Goal: Task Accomplishment & Management: Use online tool/utility

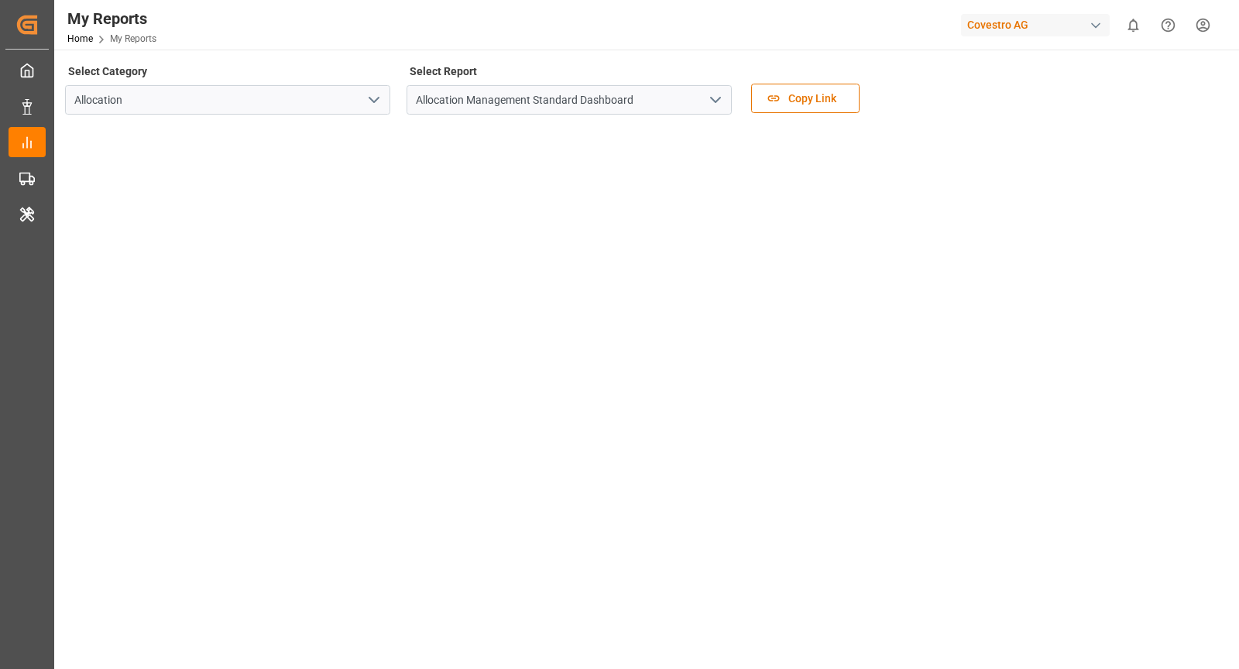
click at [985, 108] on div "Select Category Allocation Select Report Allocation Management Standard Dashboa…" at bounding box center [645, 92] width 1160 height 65
click at [1209, 29] on html "Created by potrace 1.15, written by Peter Selinger 2001-2017 Created by potrace…" at bounding box center [619, 334] width 1239 height 669
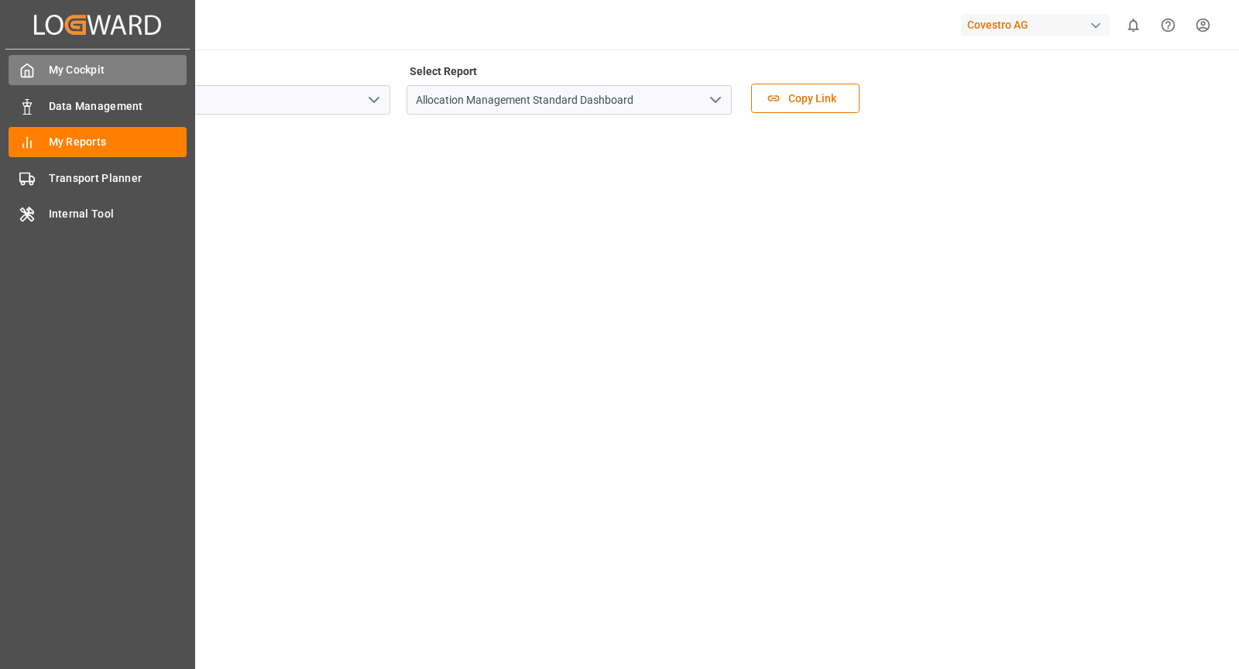
click at [22, 81] on div "My Cockpit My Cockpit" at bounding box center [98, 70] width 178 height 30
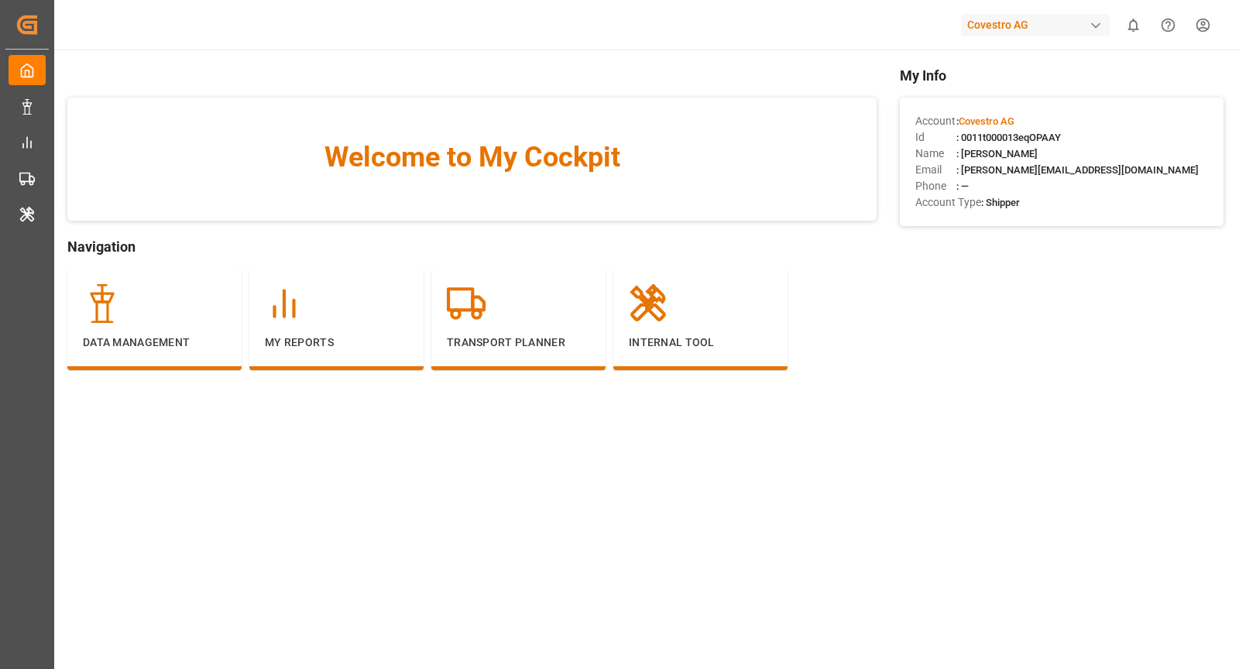
click at [1026, 134] on span ": 0011t000013eqOPAAY" at bounding box center [1008, 138] width 105 height 12
click at [1025, 134] on span ": 0011t000013eqOPAAY" at bounding box center [1008, 138] width 105 height 12
copy span "0011t000013eqOPAAY"
click at [681, 308] on div at bounding box center [700, 303] width 143 height 39
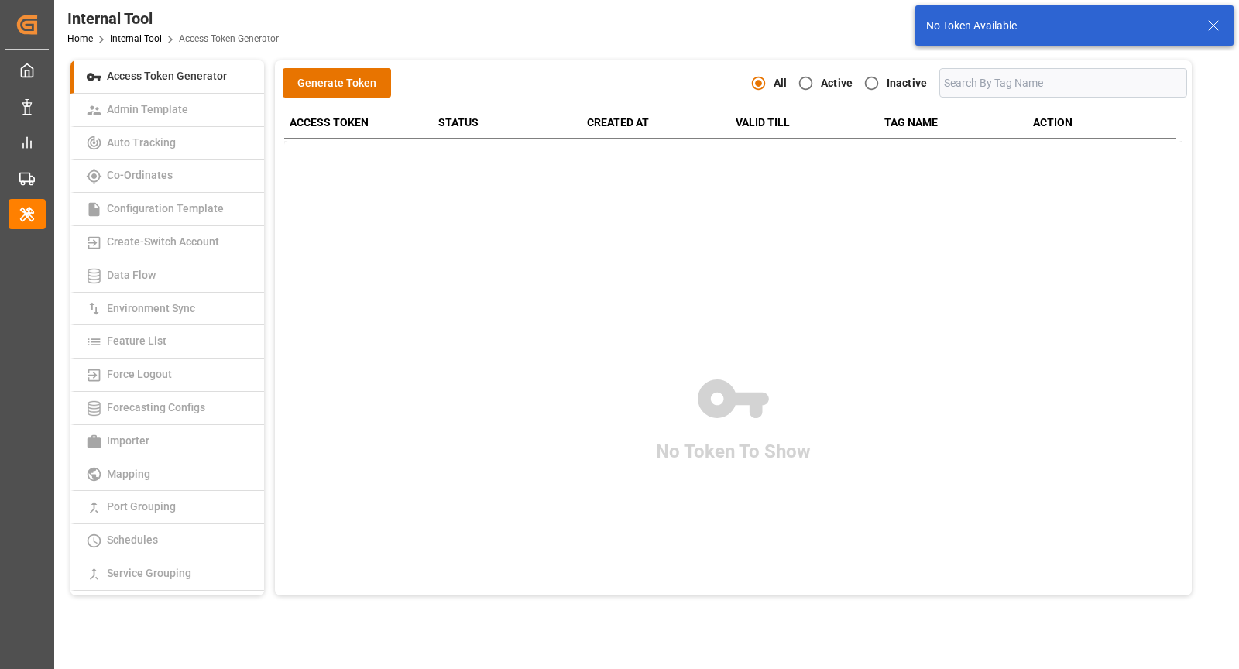
scroll to position [287, 0]
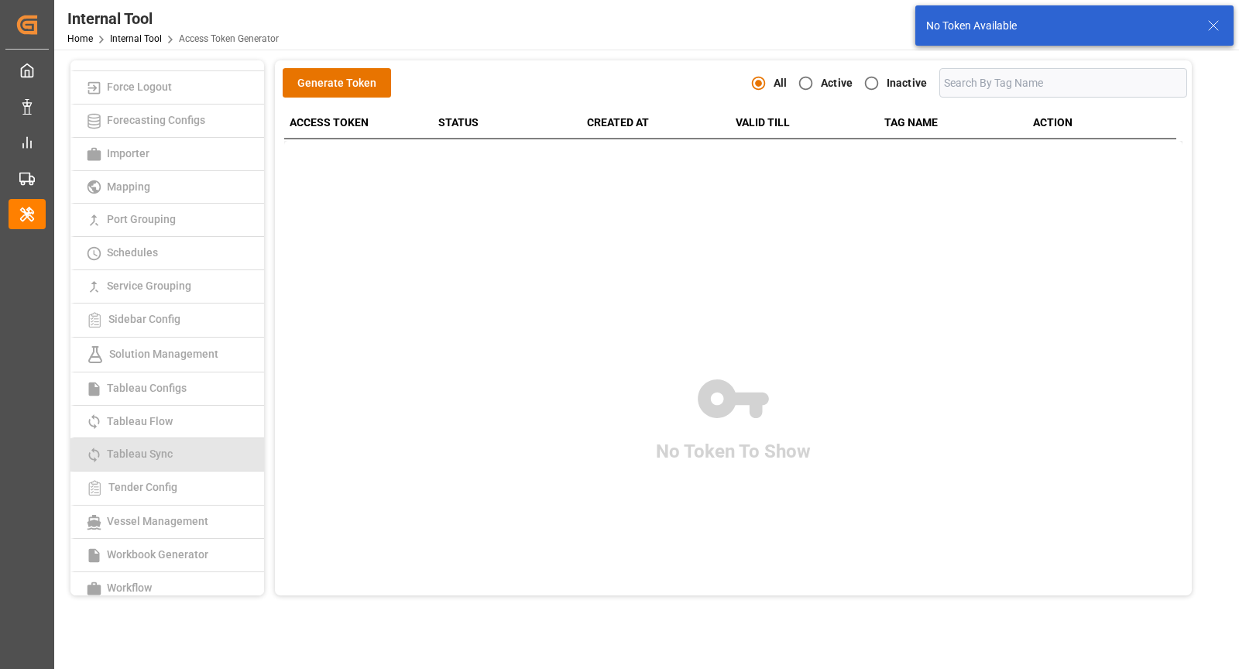
click at [153, 448] on span "Tableau Sync" at bounding box center [139, 454] width 75 height 12
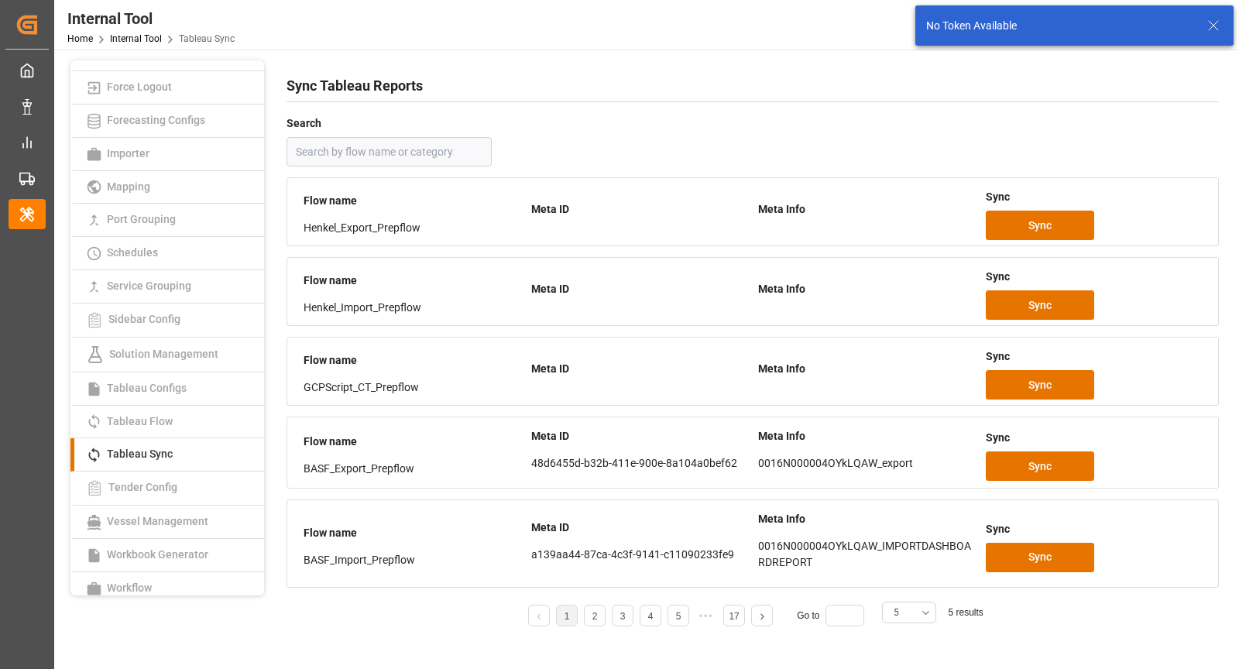
scroll to position [33, 0]
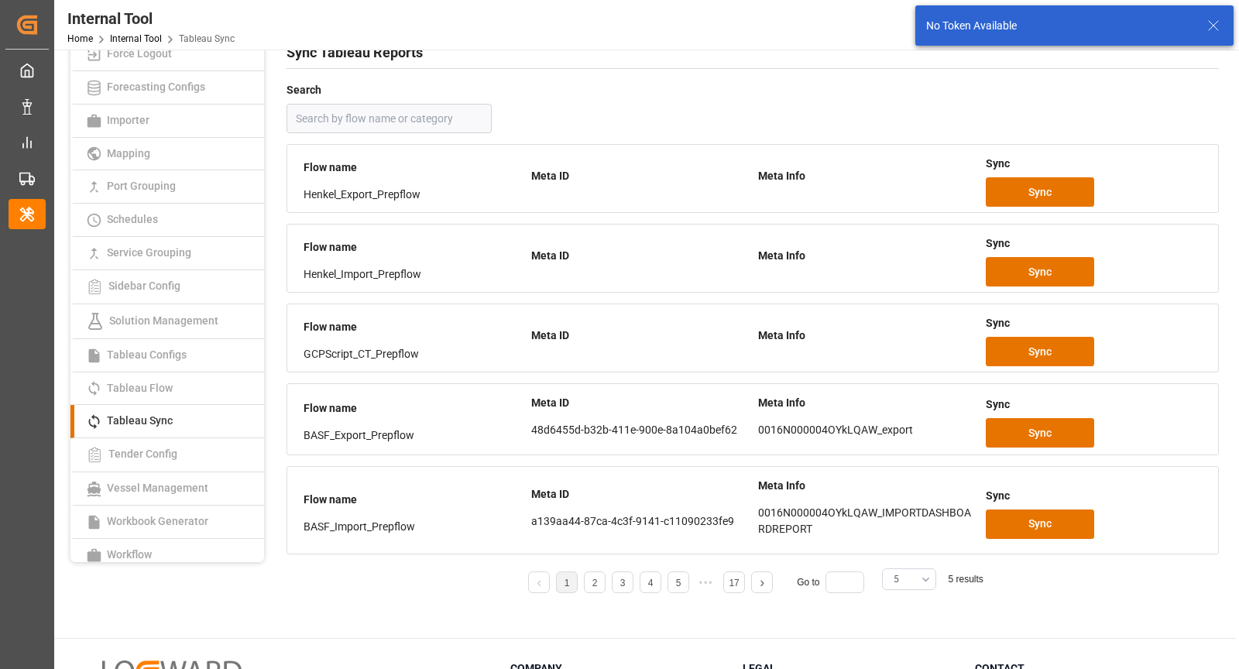
click at [925, 568] on button "5" at bounding box center [909, 579] width 54 height 22
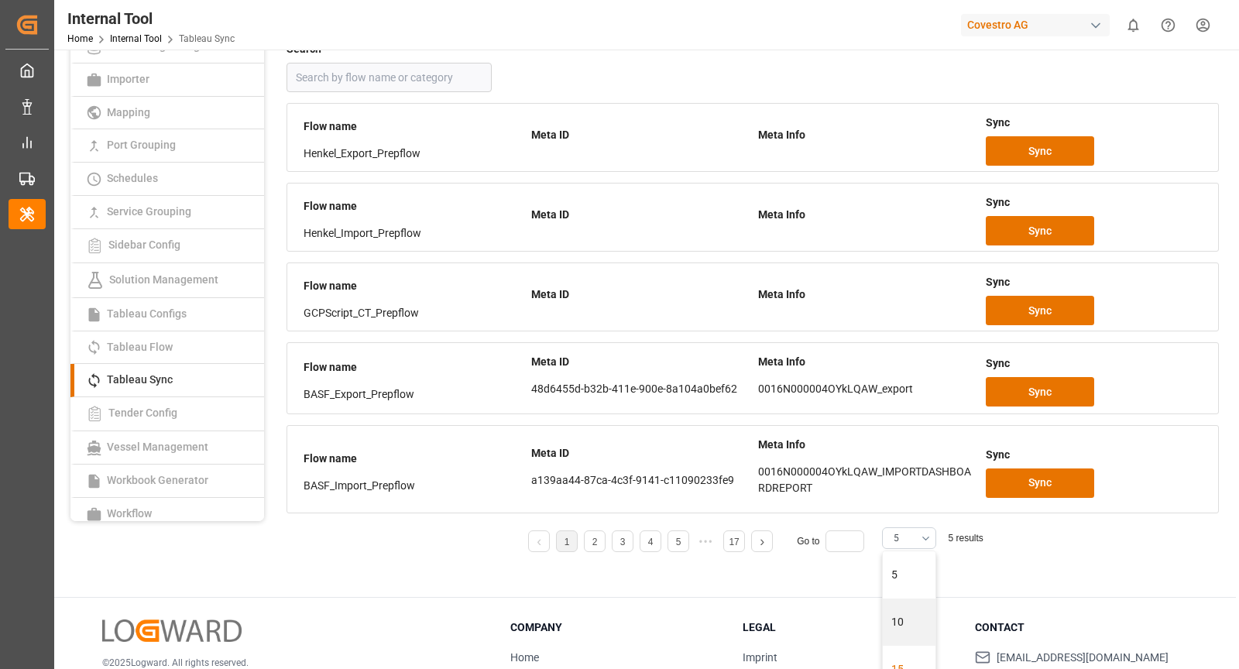
scroll to position [158, 0]
click at [907, 620] on div "25" at bounding box center [909, 605] width 53 height 47
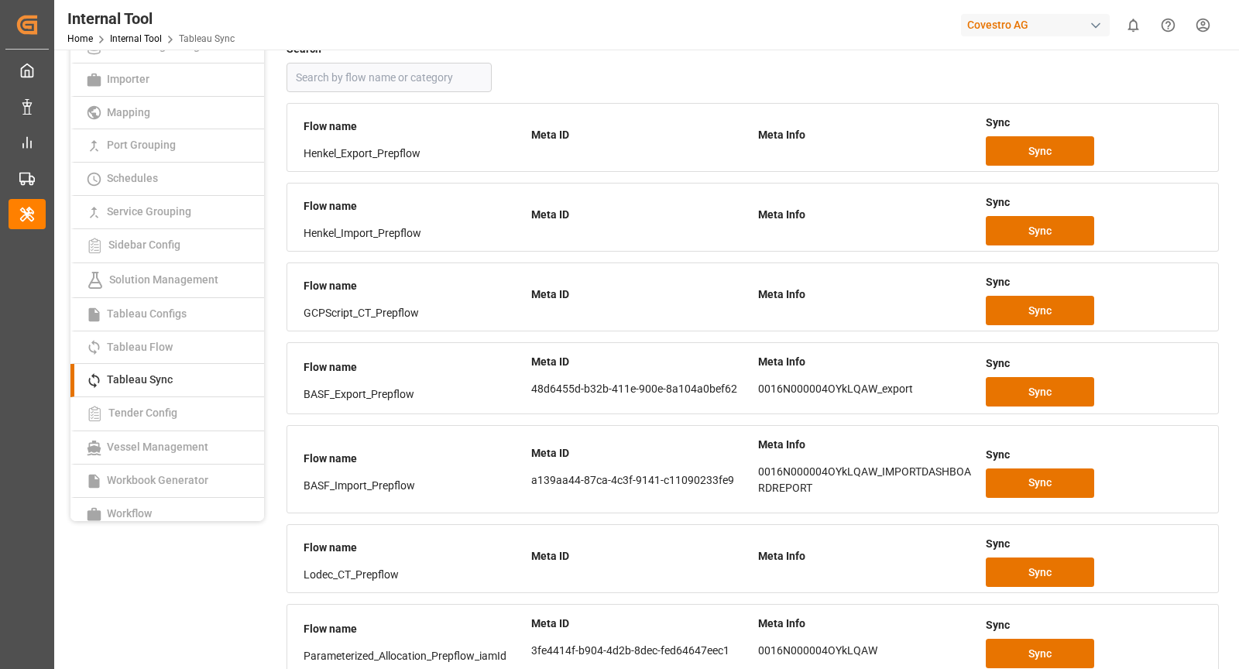
scroll to position [945, 0]
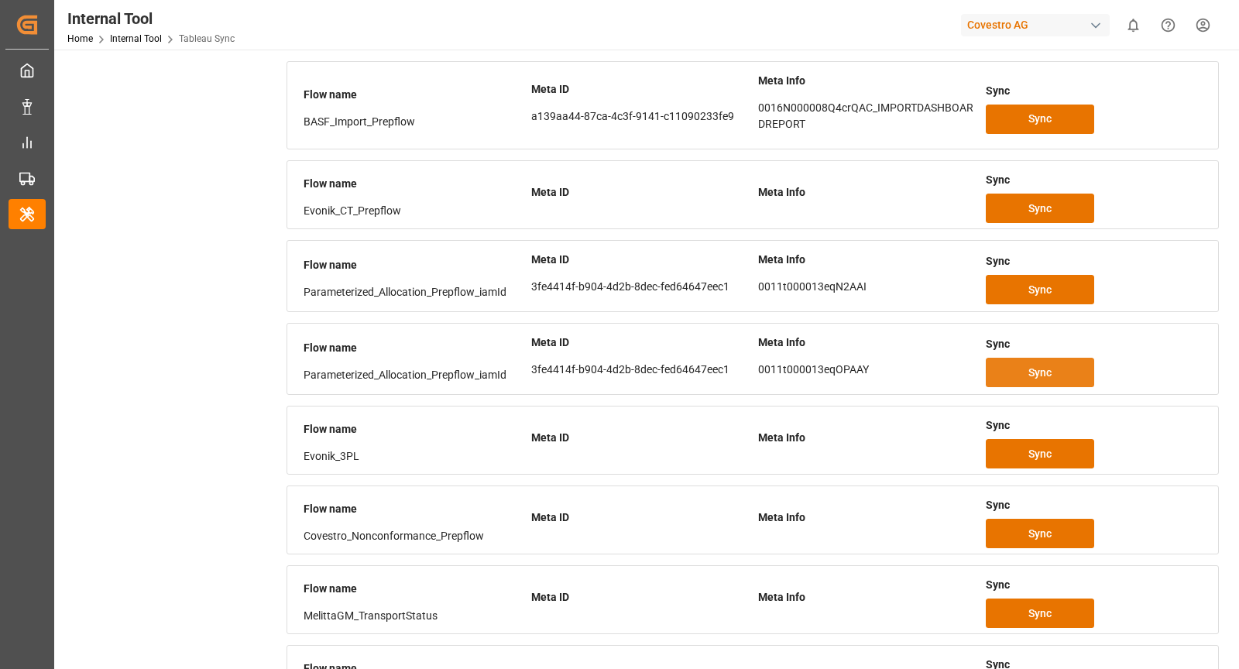
click at [1037, 365] on span "Sync" at bounding box center [1039, 373] width 23 height 16
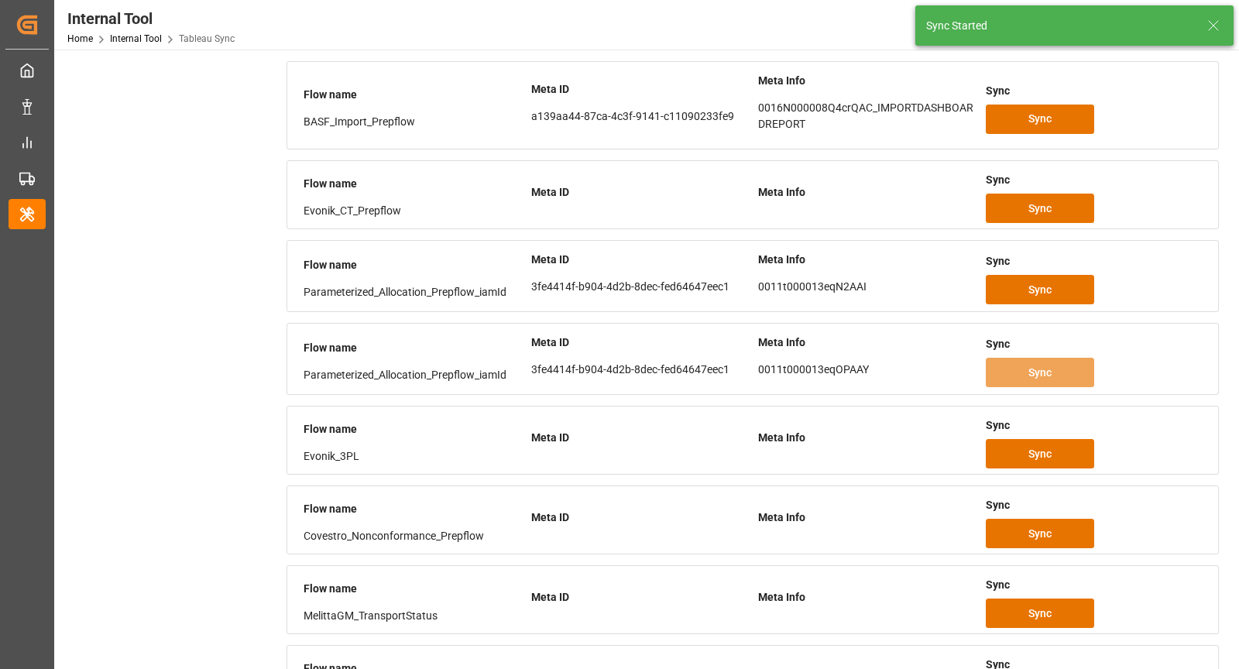
click at [1233, 40] on div "Sync Started" at bounding box center [1074, 25] width 318 height 40
click at [1220, 30] on icon at bounding box center [1213, 25] width 19 height 19
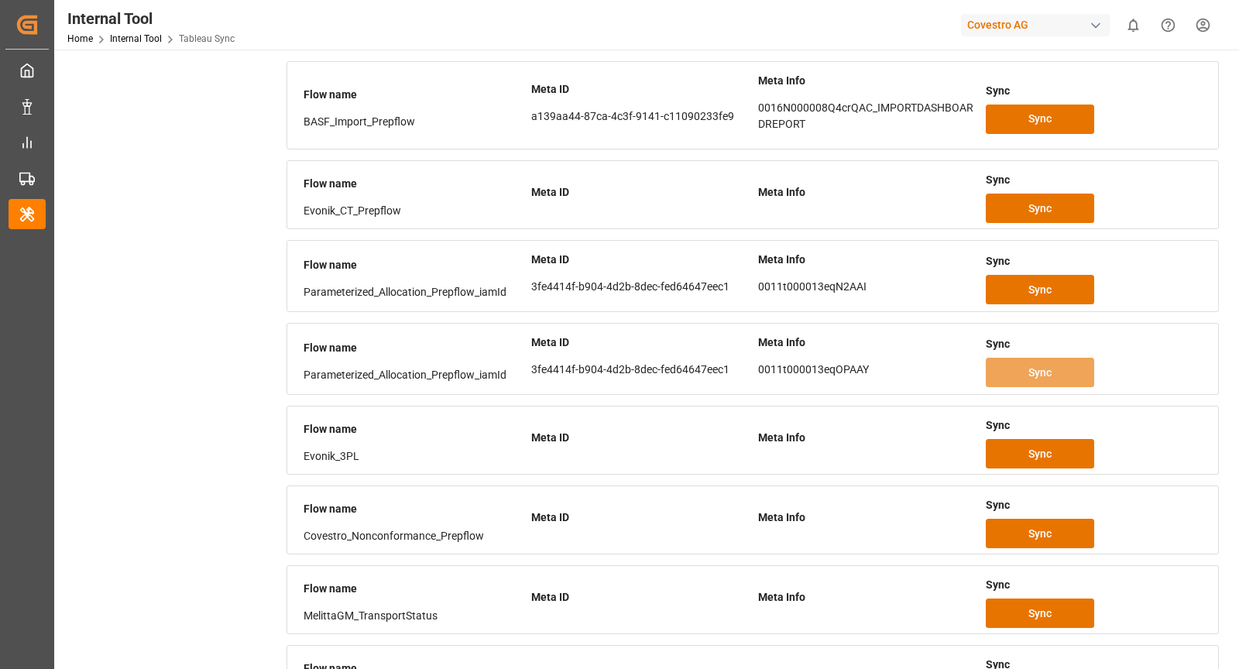
scroll to position [328, 0]
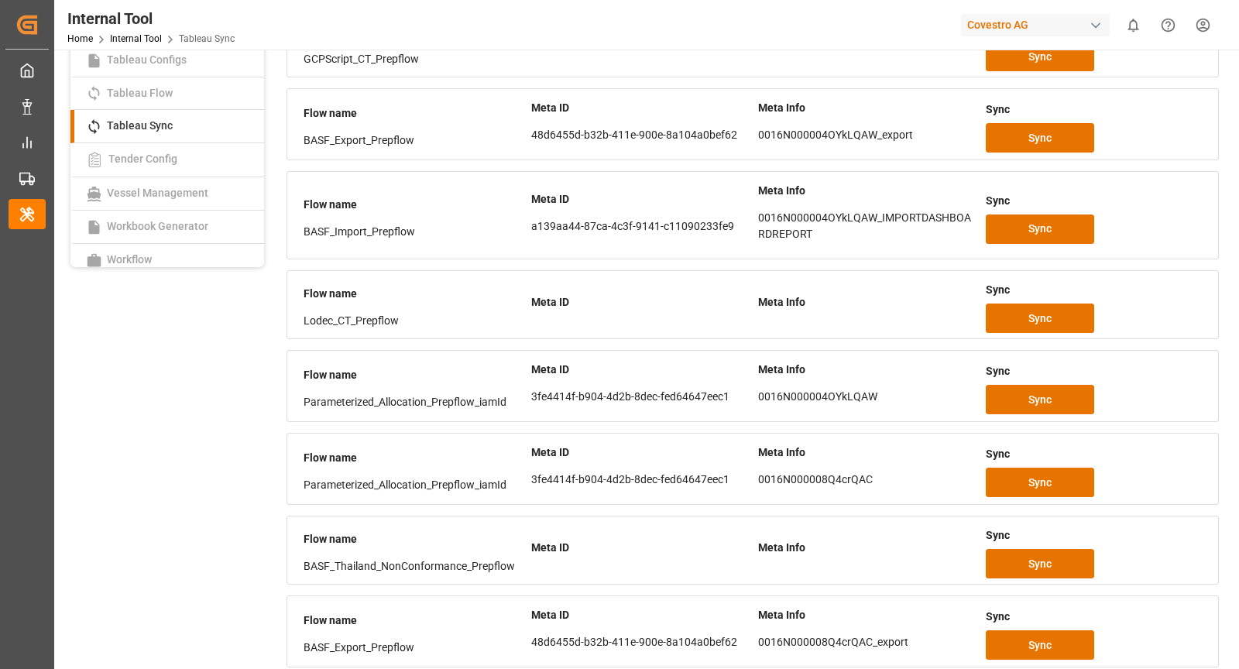
click at [1096, 26] on div "button" at bounding box center [1095, 25] width 15 height 15
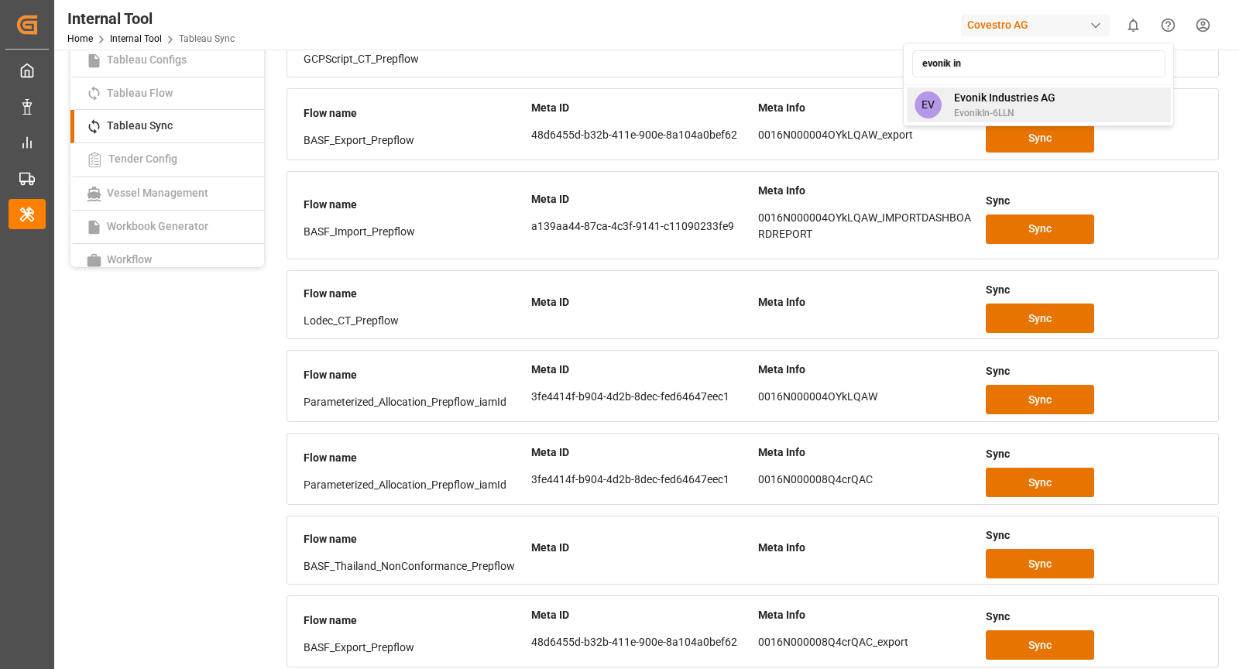
type input "evonik in"
click at [1030, 95] on span "Evonik Industries AG" at bounding box center [1004, 98] width 101 height 16
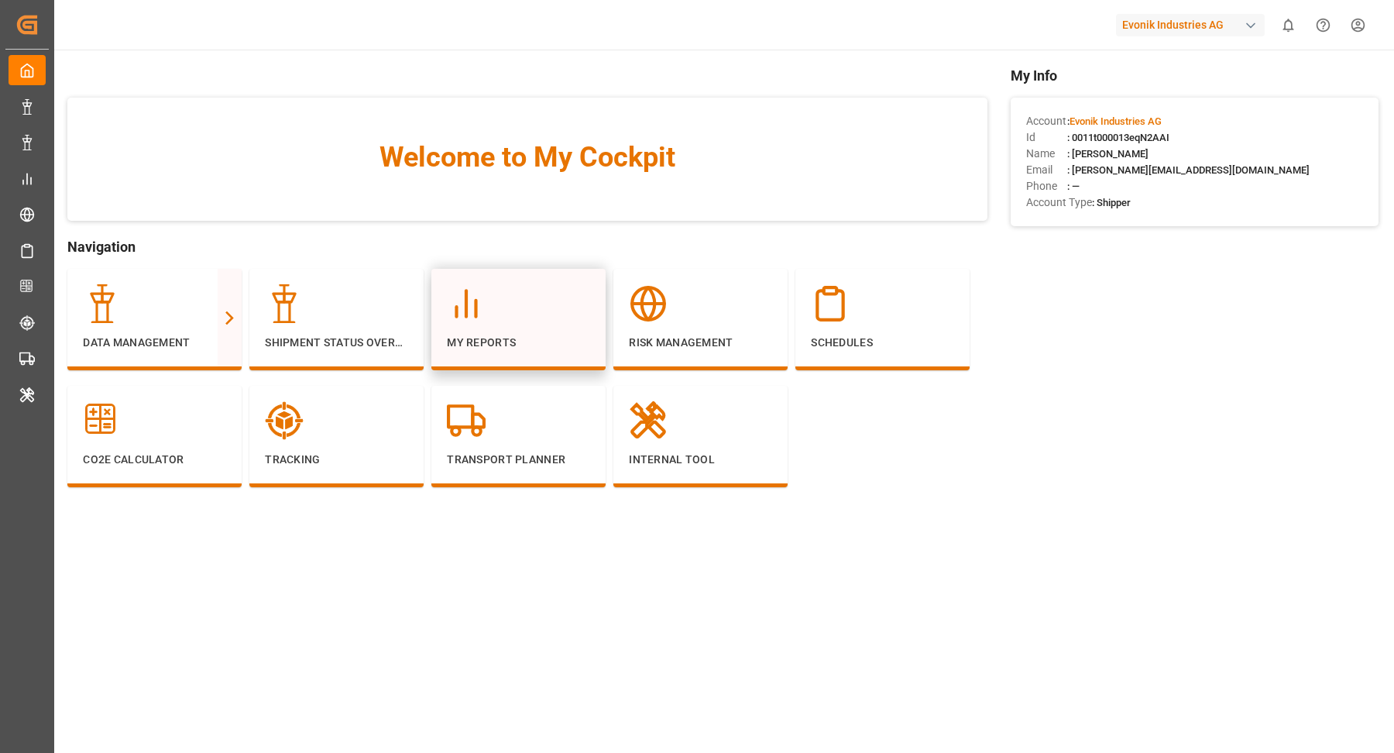
click at [569, 320] on div at bounding box center [518, 303] width 143 height 39
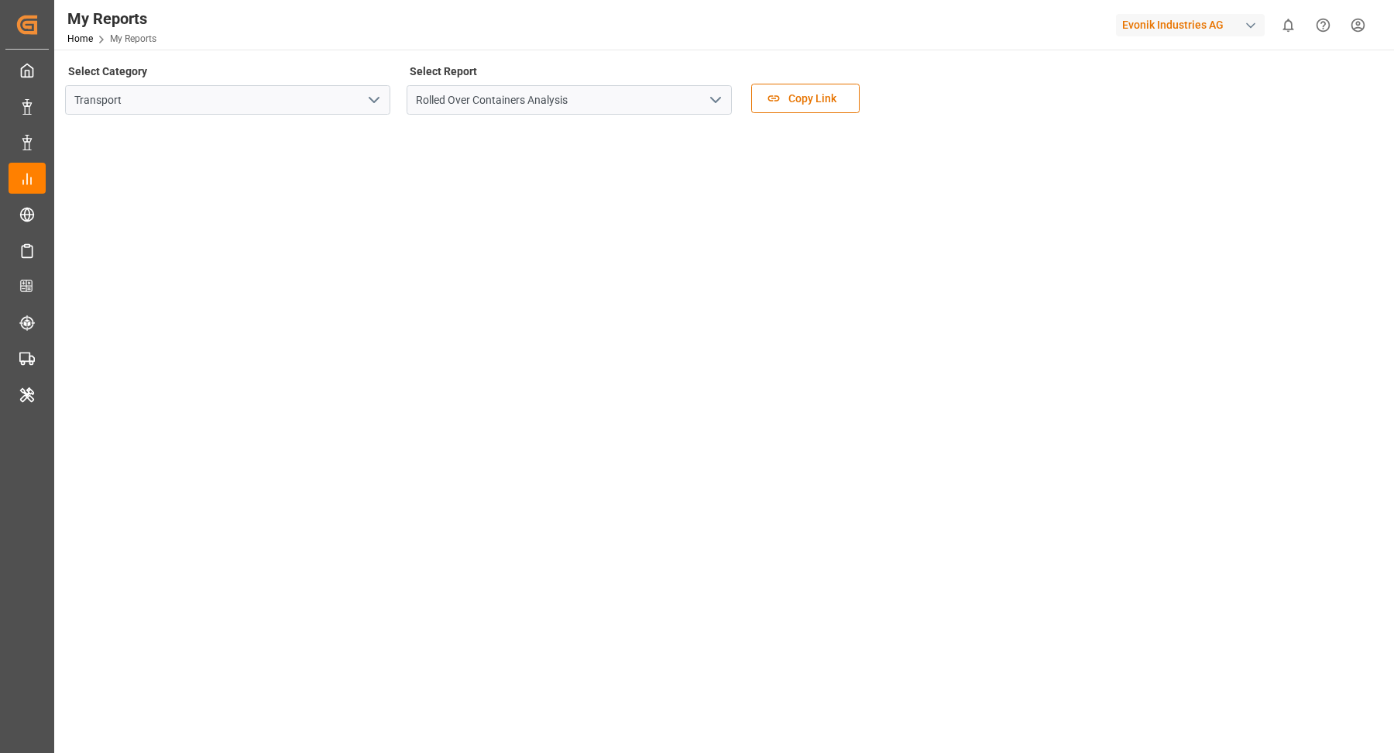
drag, startPoint x: 1307, startPoint y: 42, endPoint x: 1306, endPoint y: 31, distance: 10.9
click at [1308, 42] on div "My Reports Home My Reports Evonik Industries AG 0 Notifications Only show unrea…" at bounding box center [718, 25] width 1350 height 50
click at [379, 98] on icon "open menu" at bounding box center [374, 100] width 19 height 19
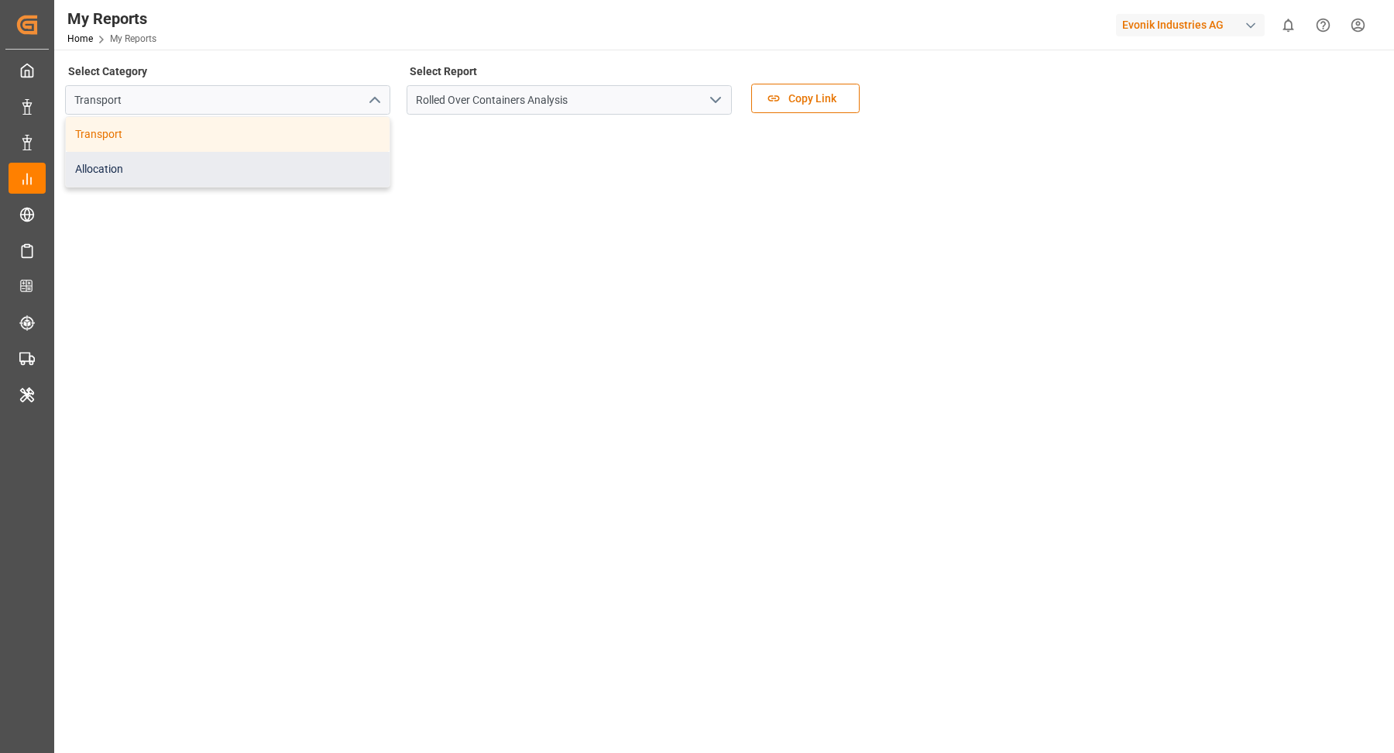
click at [239, 169] on div "Allocation" at bounding box center [228, 169] width 324 height 35
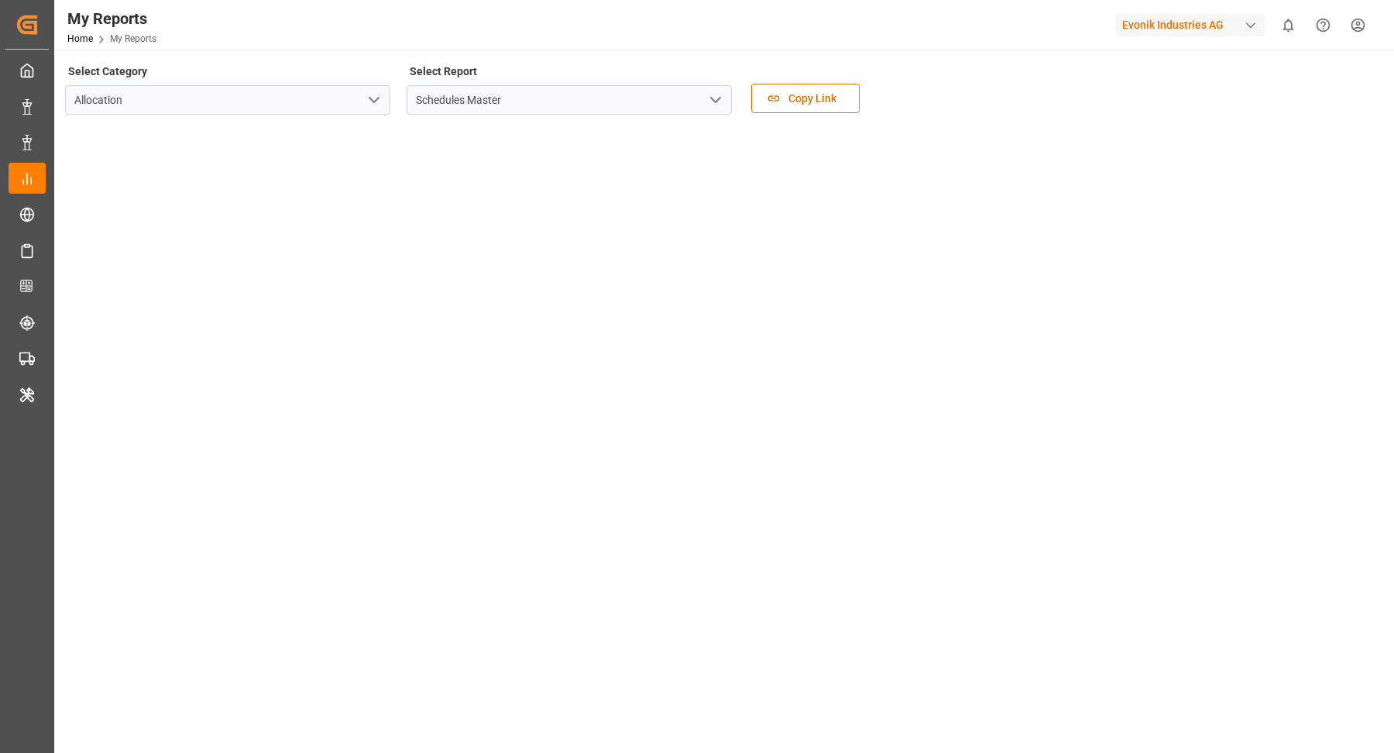
click at [711, 94] on icon "open menu" at bounding box center [715, 100] width 19 height 19
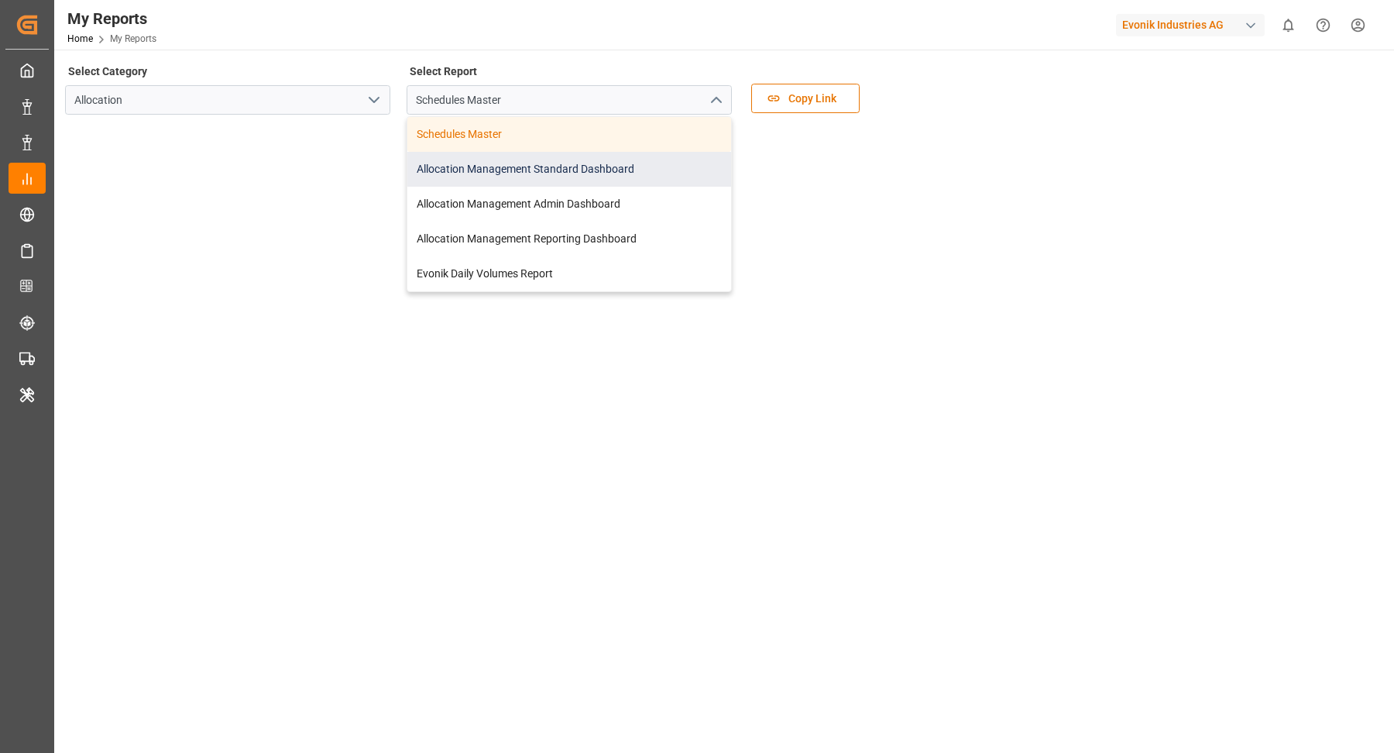
click at [627, 172] on div "Allocation Management Standard Dashboard" at bounding box center [569, 169] width 324 height 35
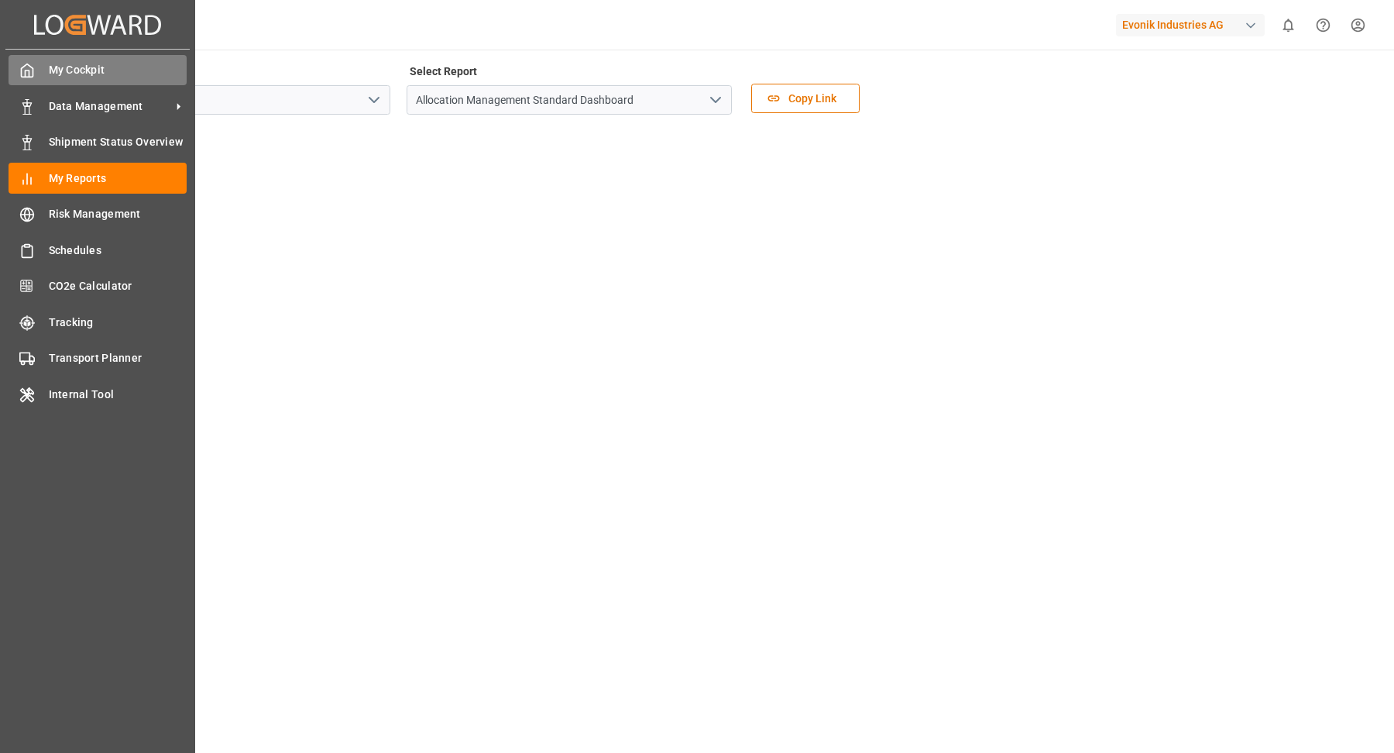
click at [22, 70] on icon at bounding box center [26, 70] width 15 height 15
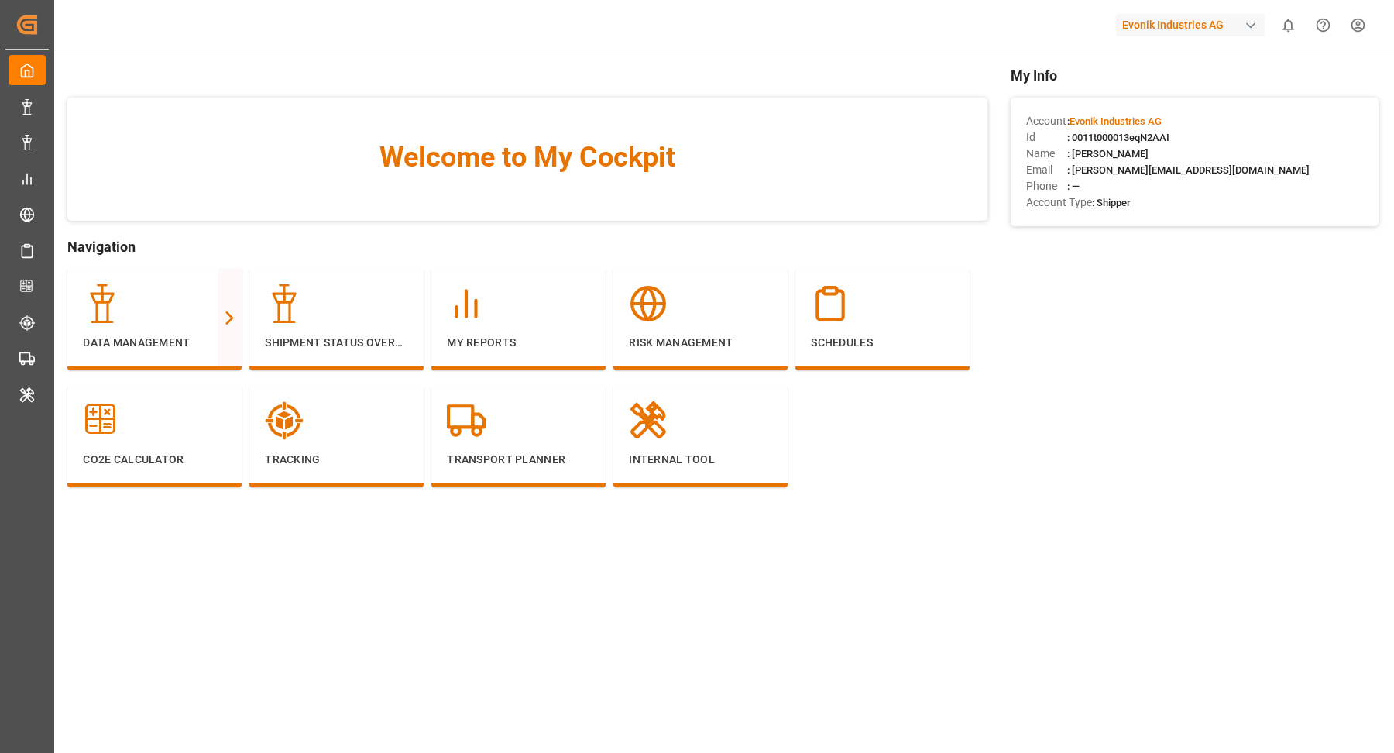
click at [1149, 144] on div "Id : 0011t000013eqN2AAI" at bounding box center [1194, 137] width 337 height 16
click at [1144, 139] on span ": 0011t000013eqN2AAI" at bounding box center [1118, 138] width 102 height 12
click at [1133, 136] on span ": 0011t000013eqN2AAI" at bounding box center [1118, 138] width 102 height 12
copy span "0011t000013eqN2AAI"
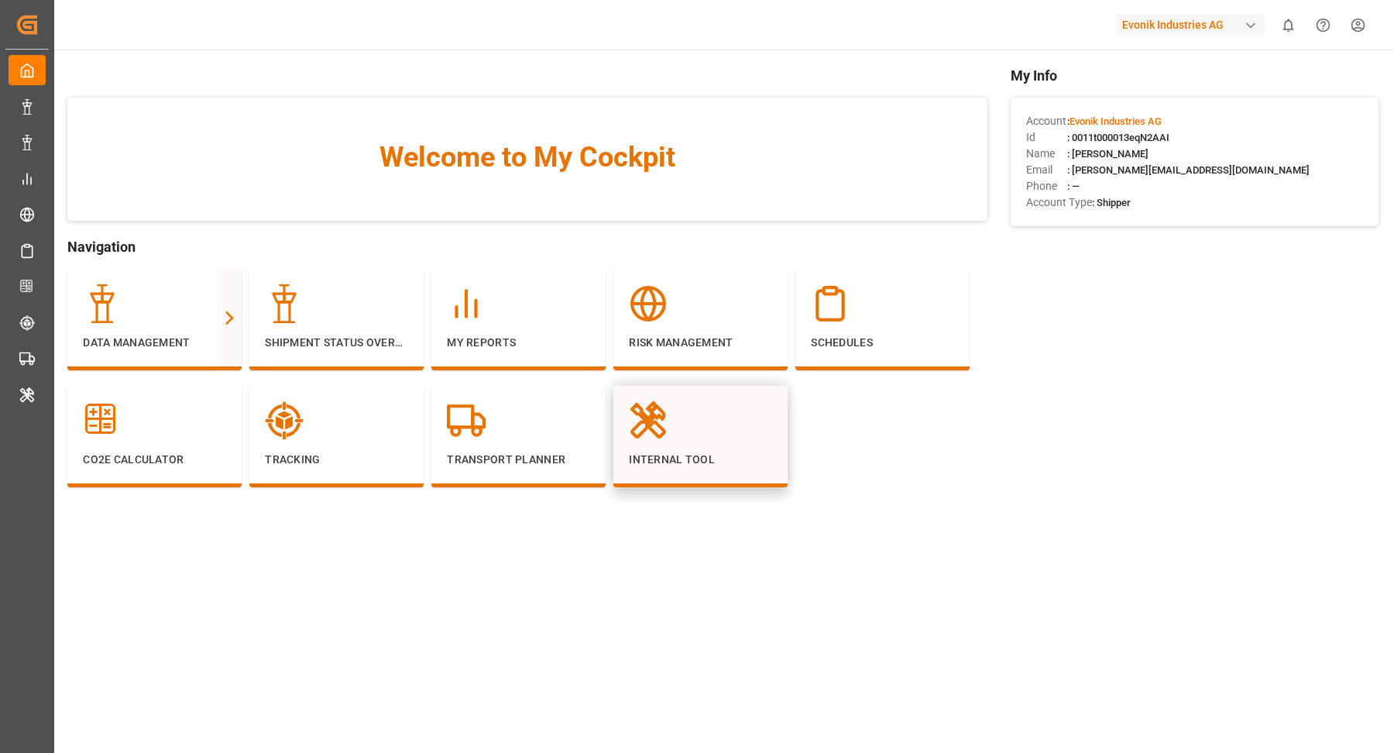
click at [712, 440] on div "Internal Tool" at bounding box center [700, 434] width 143 height 67
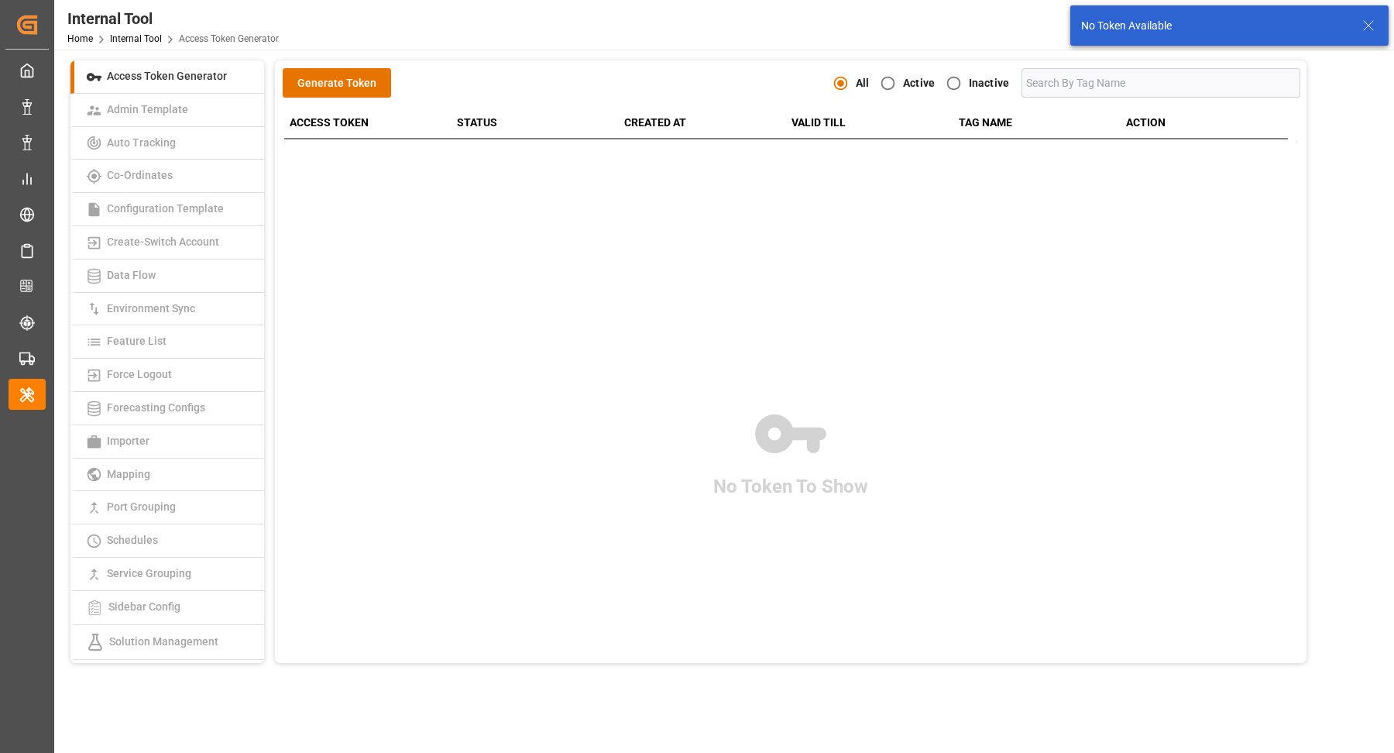
scroll to position [221, 0]
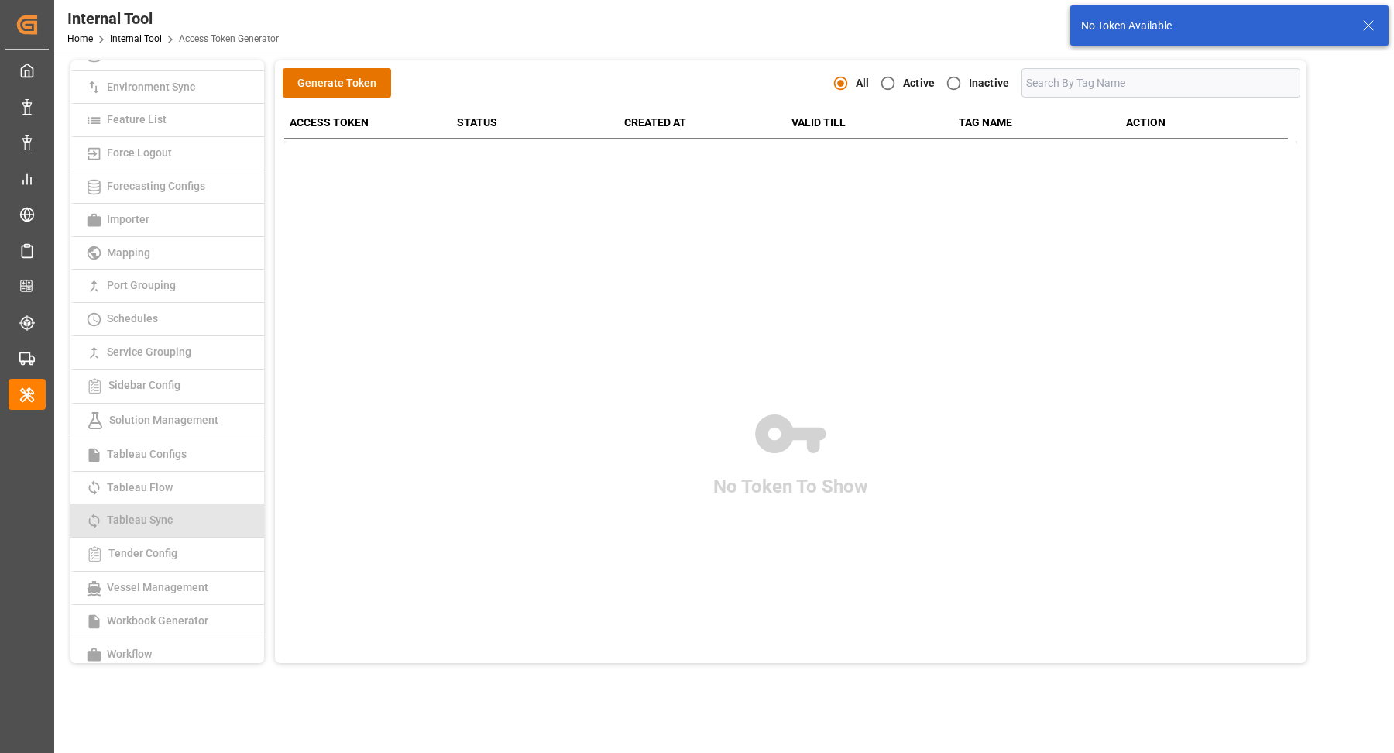
click at [173, 523] on link "Tableau Sync" at bounding box center [167, 520] width 194 height 33
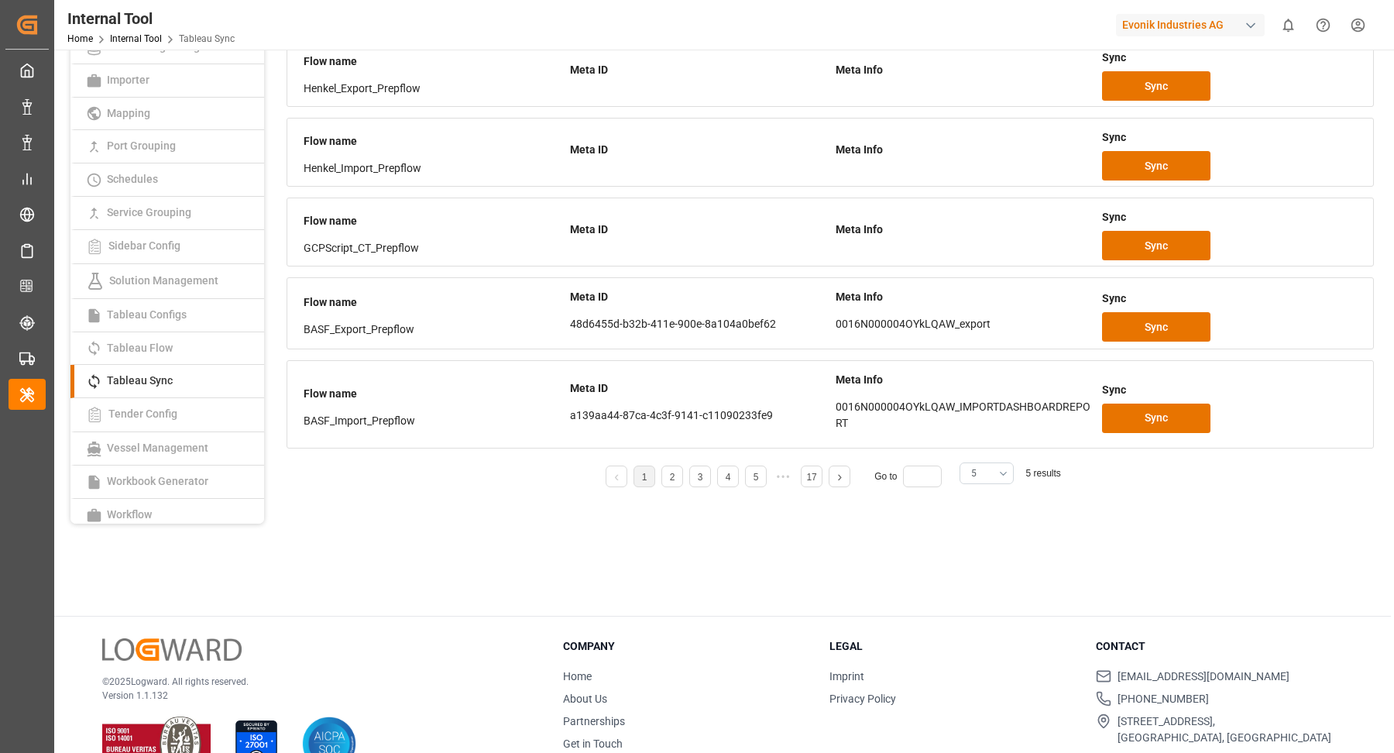
scroll to position [115, 0]
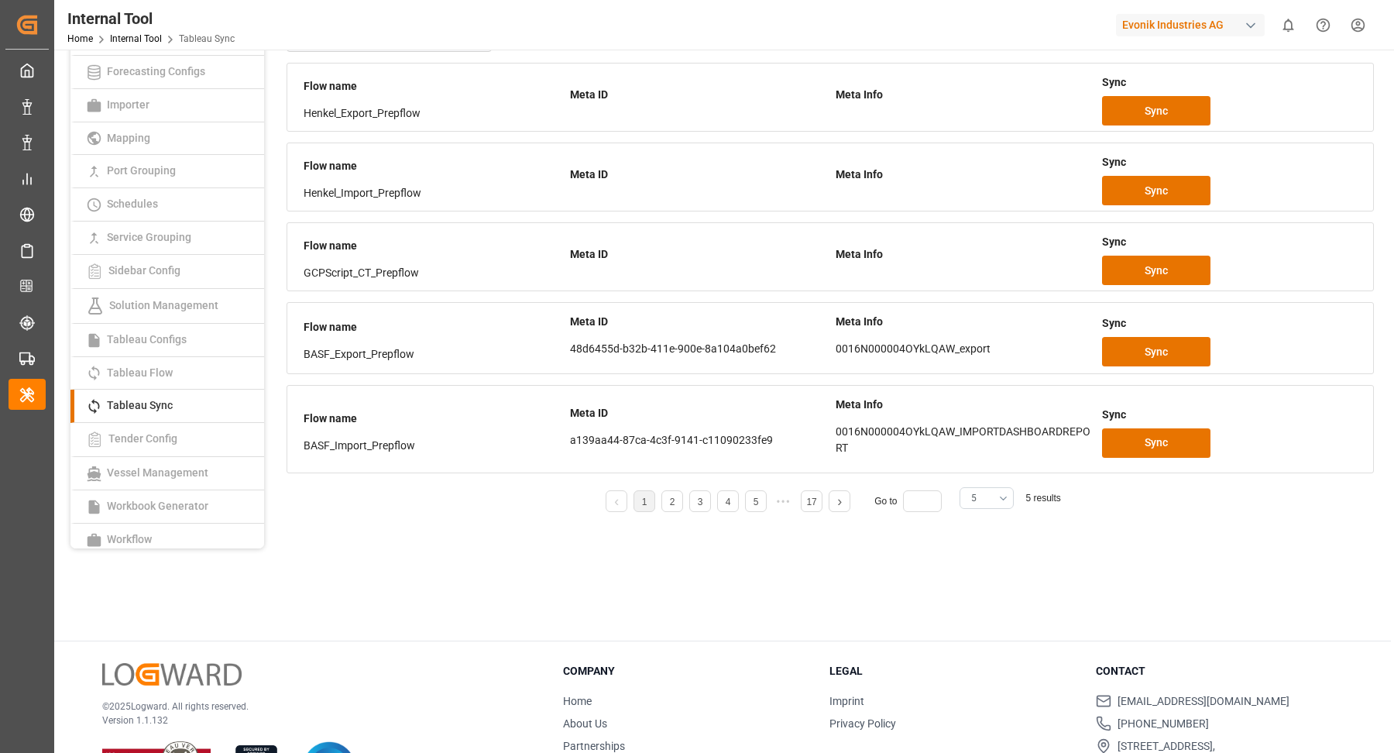
click at [1002, 490] on button "5" at bounding box center [986, 498] width 54 height 22
click at [979, 590] on div "25" at bounding box center [986, 598] width 53 height 47
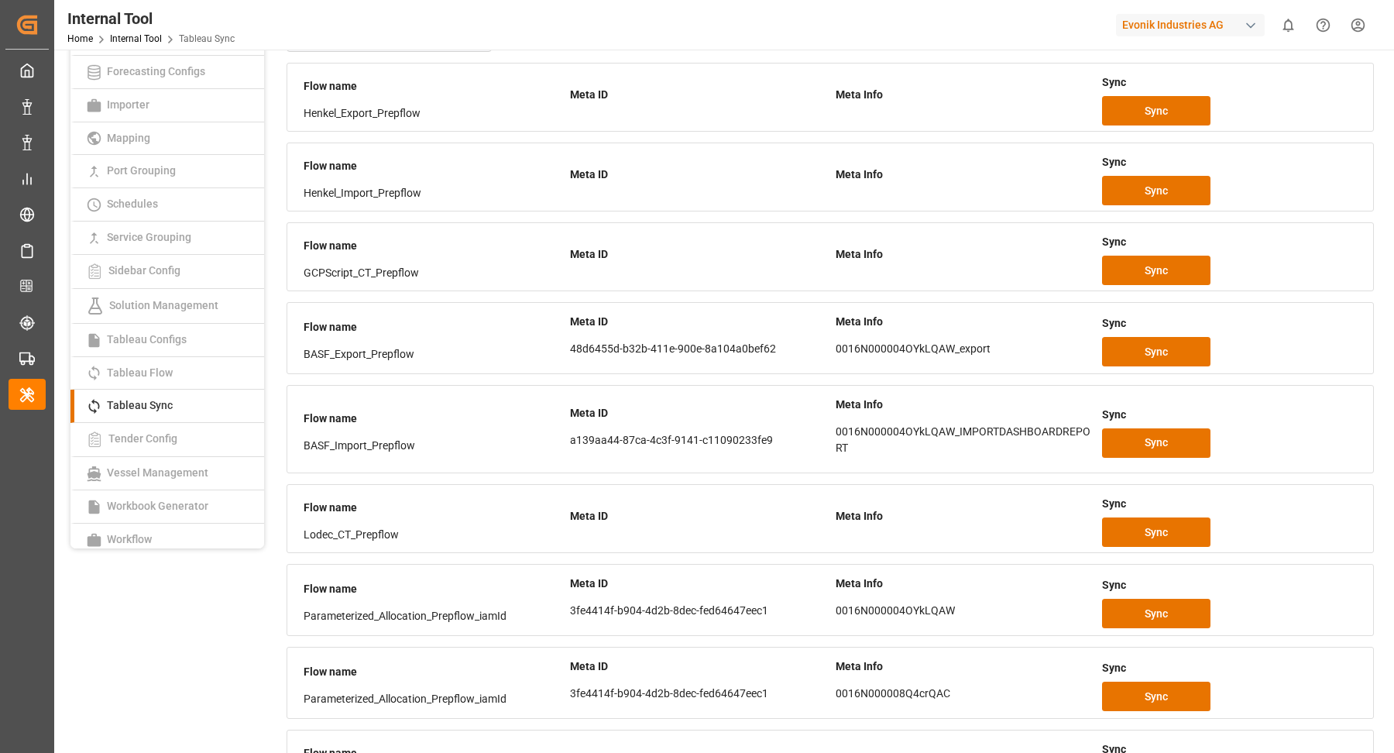
scroll to position [822, 0]
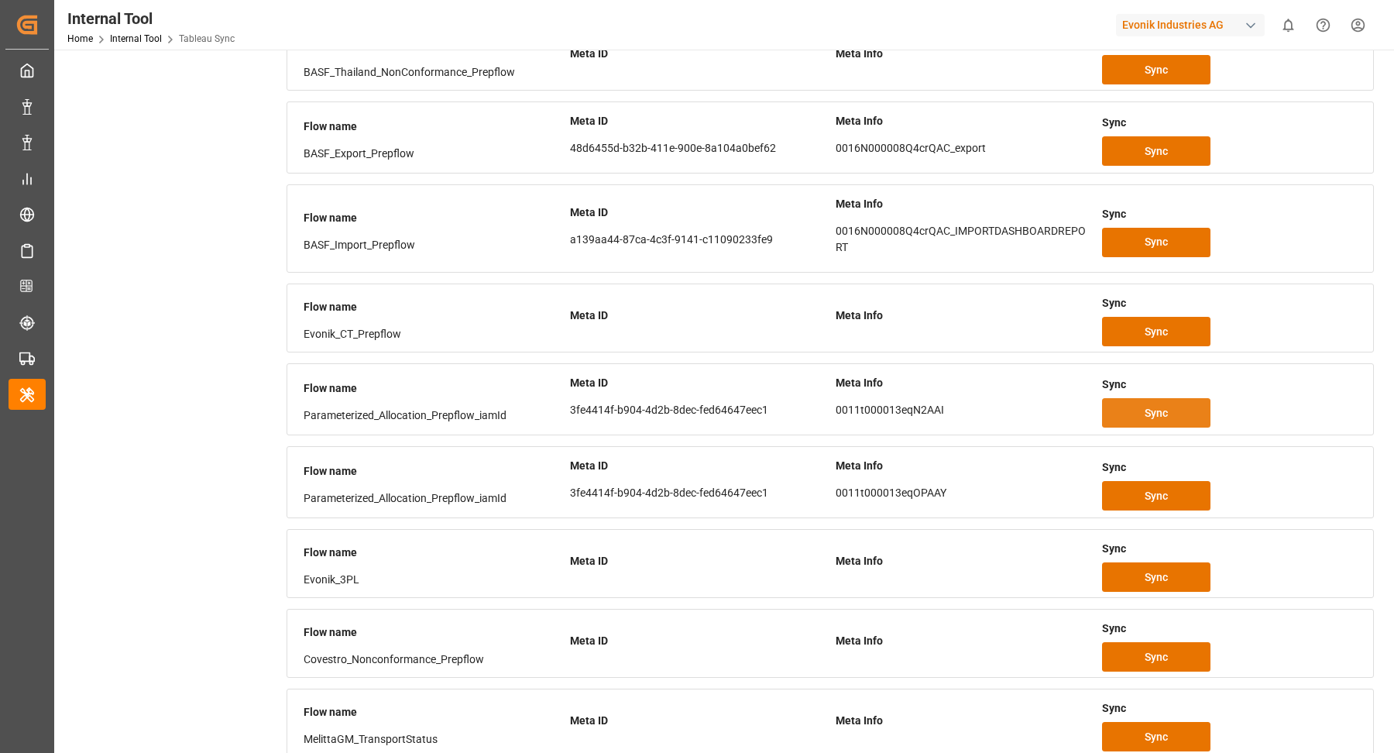
click at [1154, 405] on span "Sync" at bounding box center [1155, 413] width 23 height 16
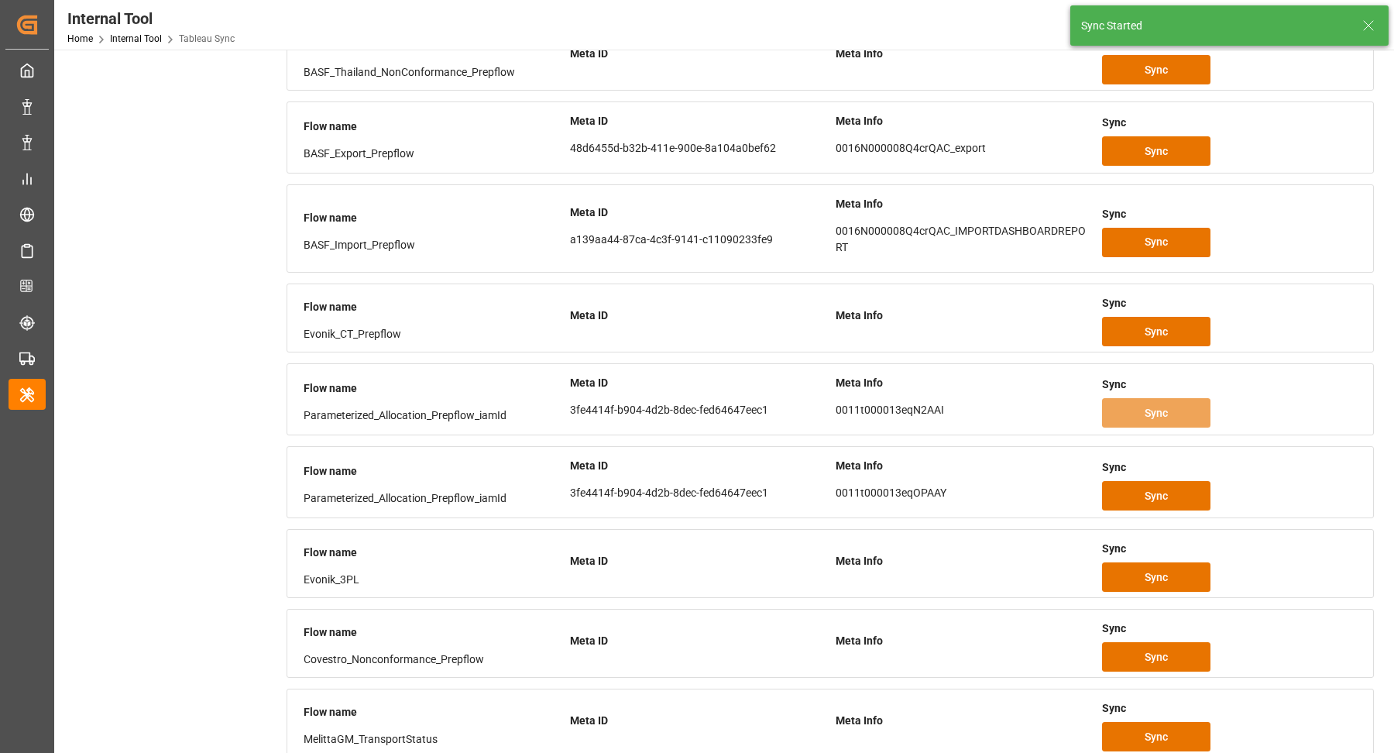
click at [1371, 26] on icon at bounding box center [1368, 25] width 19 height 19
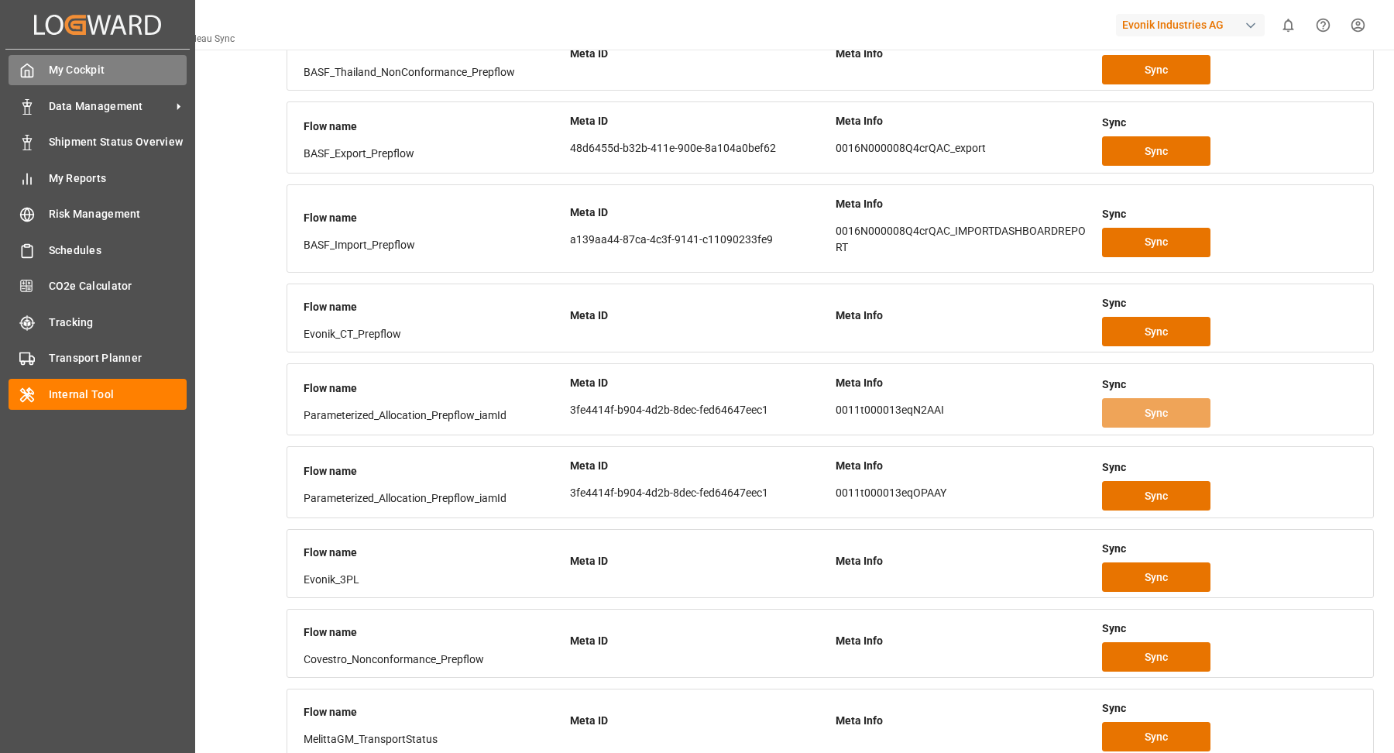
click at [39, 66] on div "My Cockpit My Cockpit" at bounding box center [98, 70] width 178 height 30
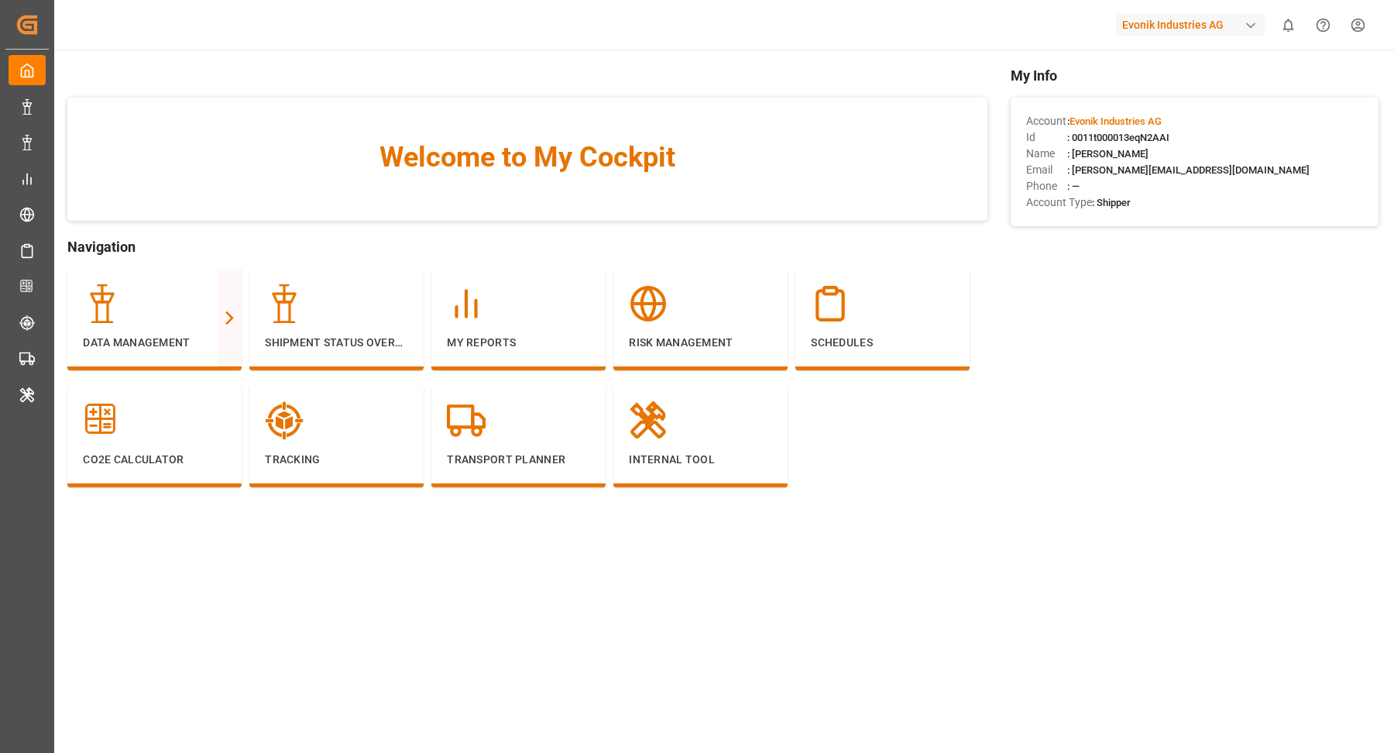
click at [1230, 19] on div "Evonik Industries AG" at bounding box center [1190, 25] width 149 height 22
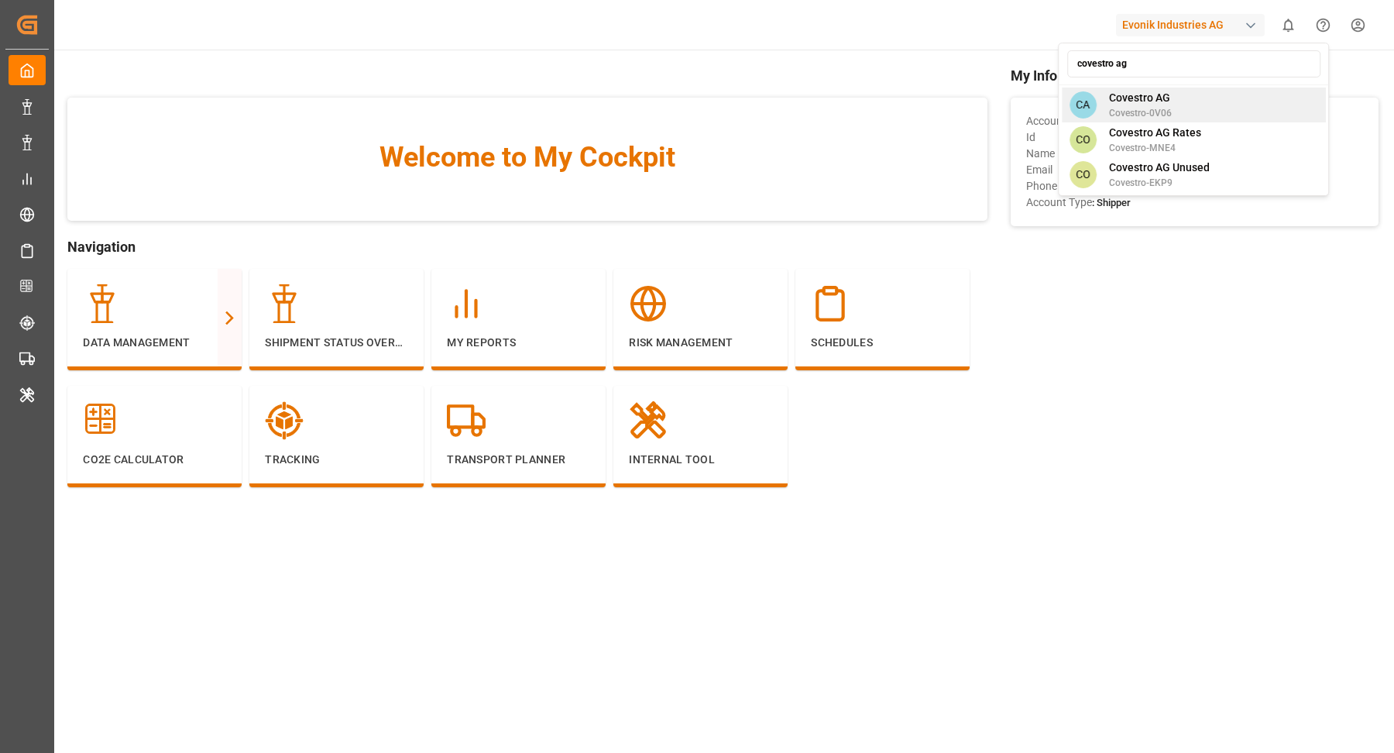
type input "covestro ag"
click at [1222, 101] on div "CA Covestro AG Covestro-0V06" at bounding box center [1194, 104] width 264 height 35
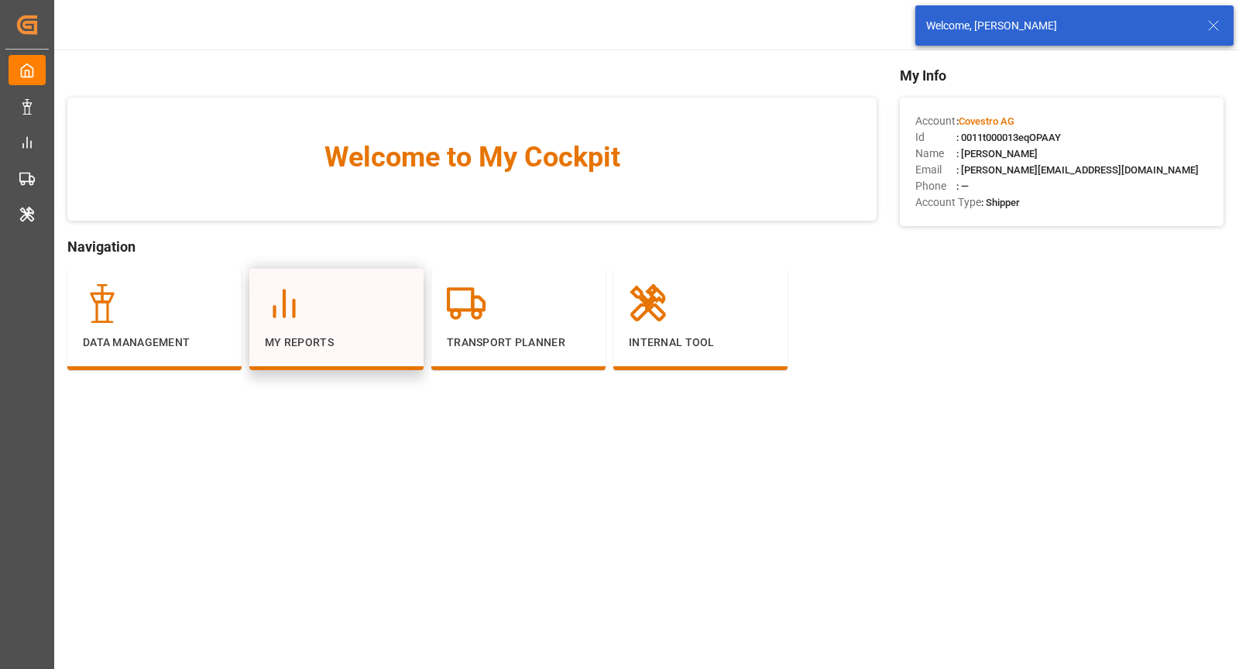
click at [326, 329] on div "My Reports" at bounding box center [336, 317] width 143 height 67
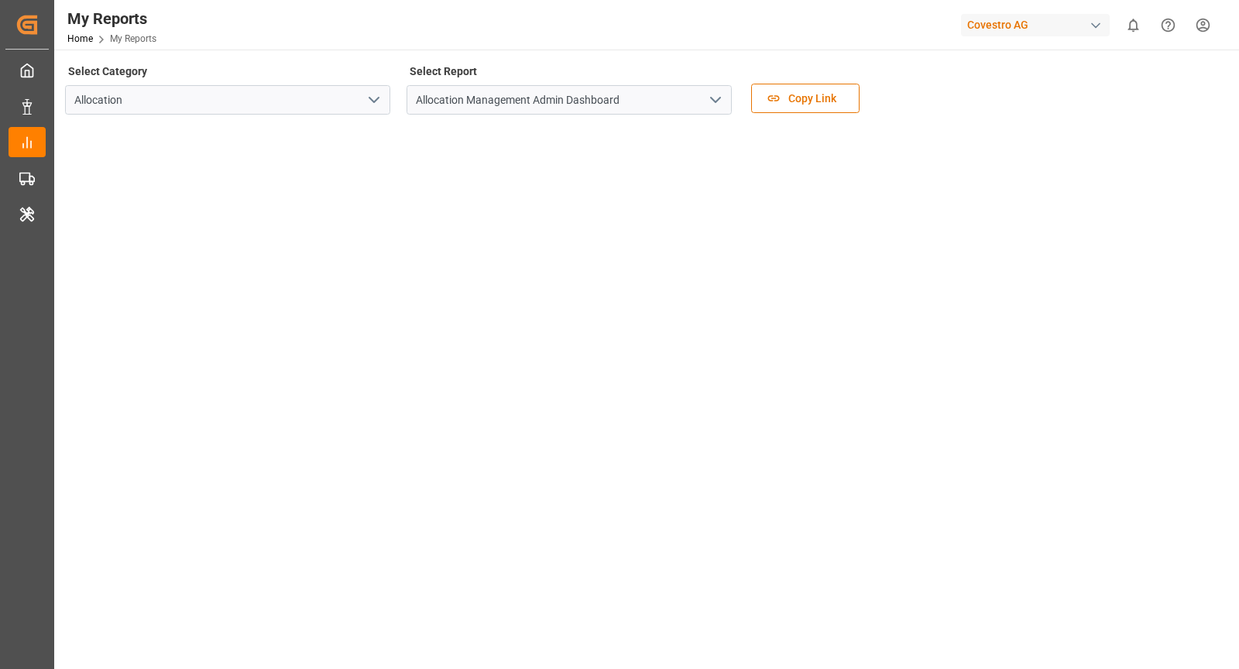
click at [722, 105] on icon "open menu" at bounding box center [715, 100] width 19 height 19
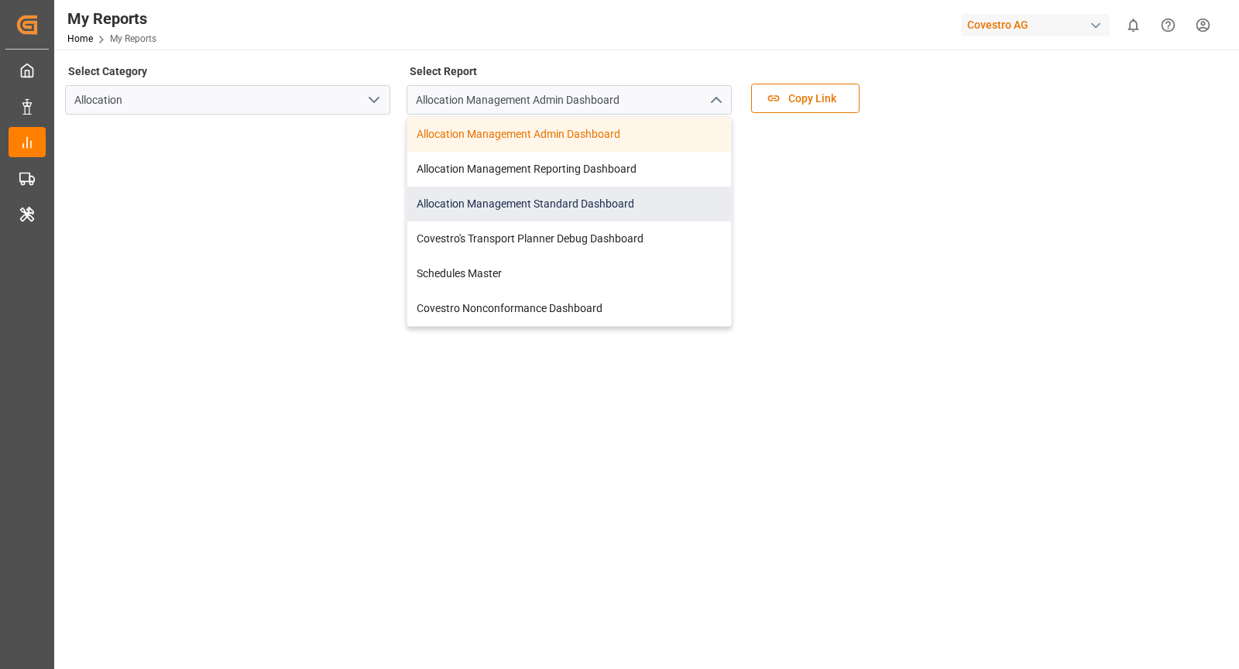
click at [611, 195] on div "Allocation Management Standard Dashboard" at bounding box center [569, 204] width 324 height 35
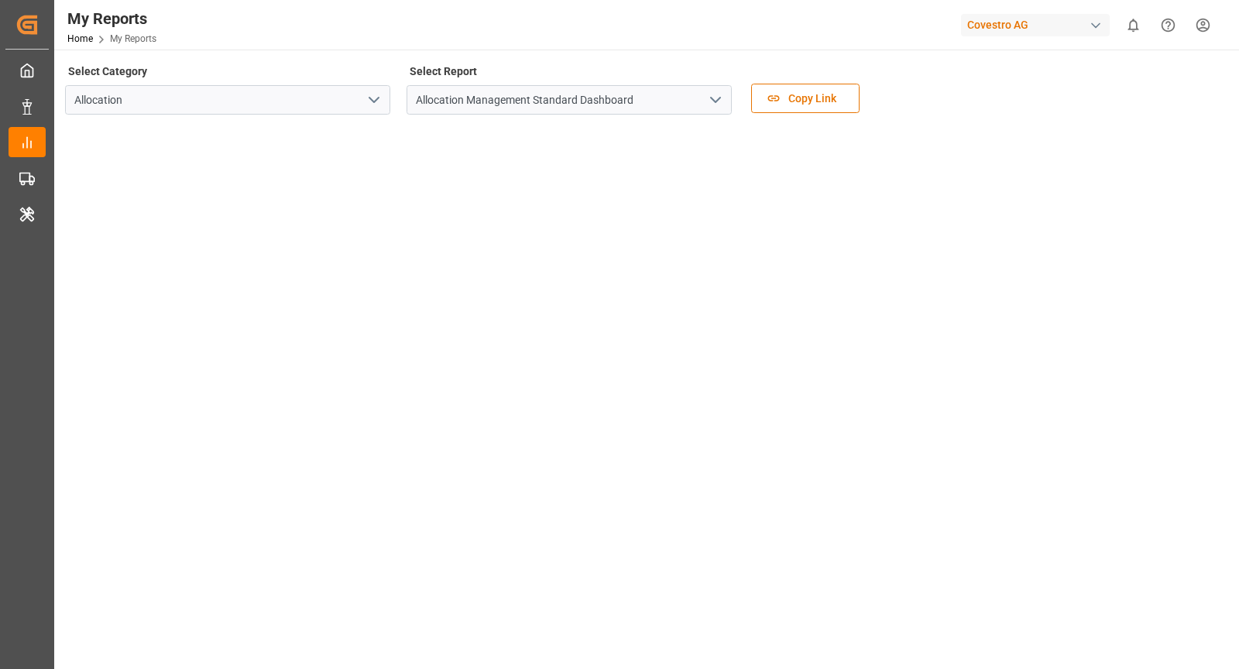
click at [967, 67] on div "Select Category Allocation Select Report Allocation Management Standard Dashboa…" at bounding box center [645, 92] width 1160 height 65
click at [541, 33] on div "My Reports Home My Reports Covestro AG 0 Notifications Only show unread All Wat…" at bounding box center [641, 25] width 1196 height 50
click at [954, 103] on div "Select Category Allocation Select Report Allocation Management Standard Dashboa…" at bounding box center [645, 92] width 1160 height 65
click at [1040, 27] on div "Covestro AG" at bounding box center [1035, 25] width 149 height 22
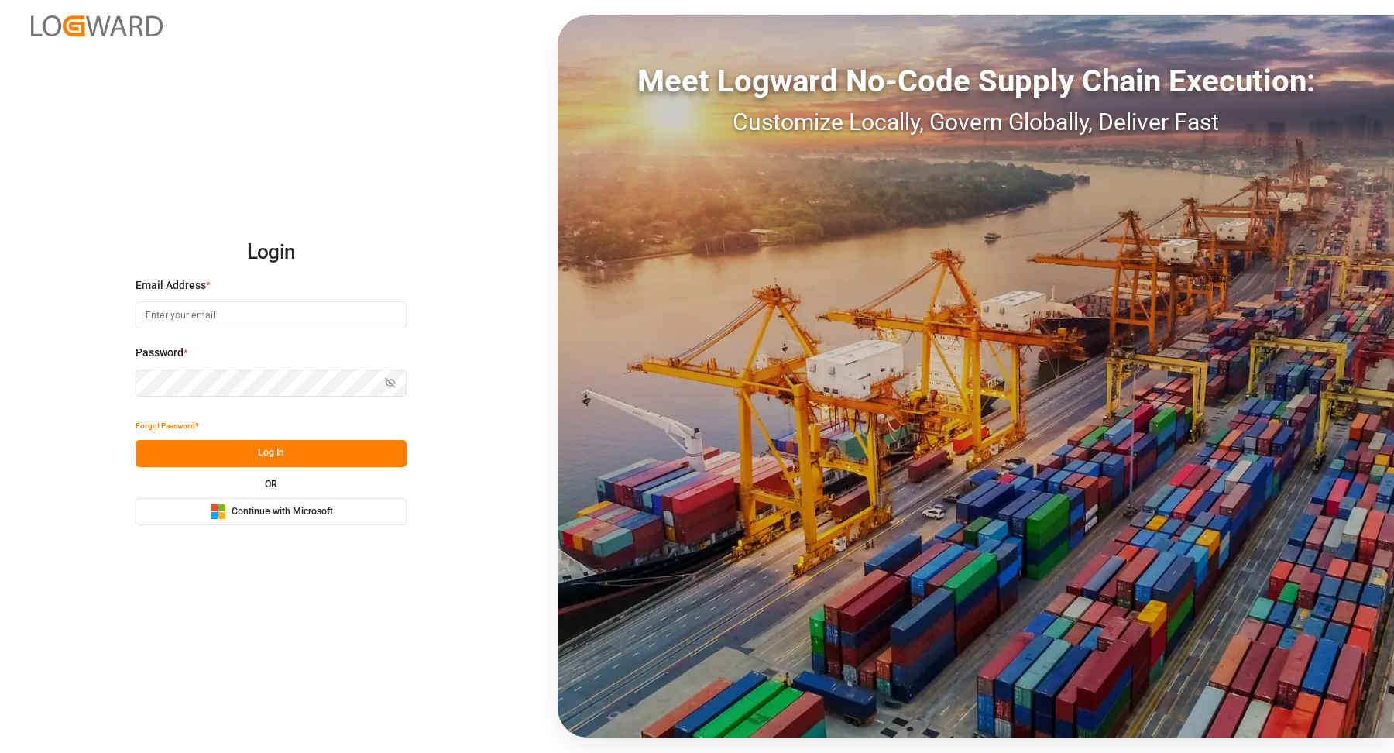
click at [326, 520] on div "Microsoft Logo Continue with Microsoft" at bounding box center [271, 511] width 123 height 16
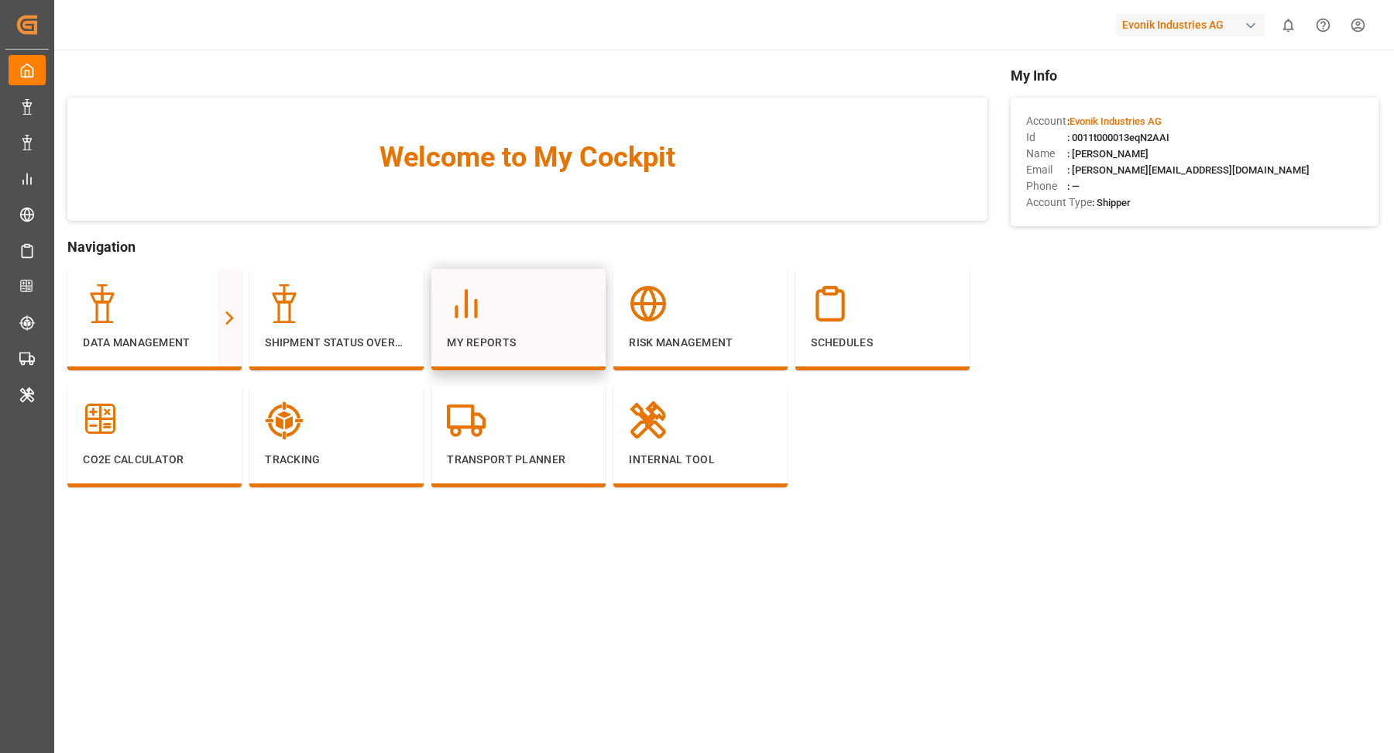
click at [562, 326] on div "My Reports" at bounding box center [518, 317] width 143 height 67
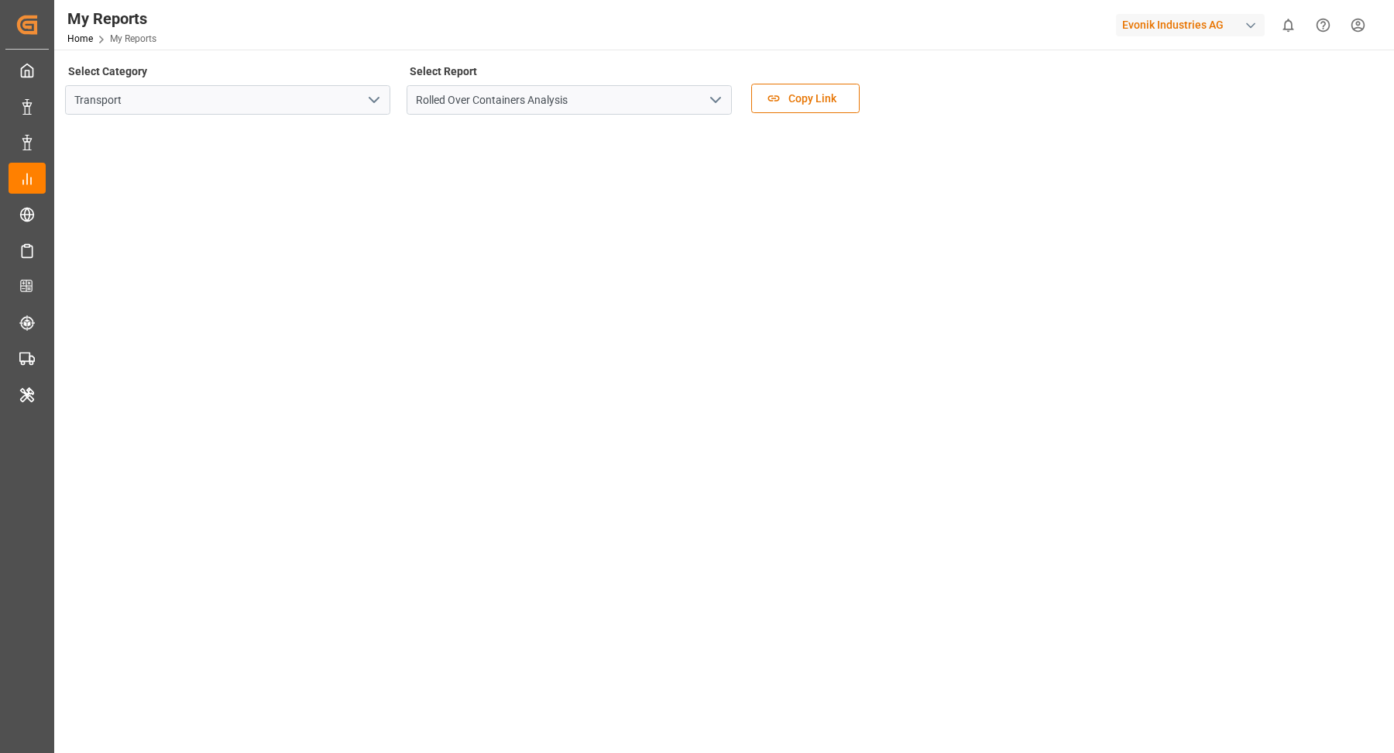
click at [376, 103] on icon "open menu" at bounding box center [374, 100] width 19 height 19
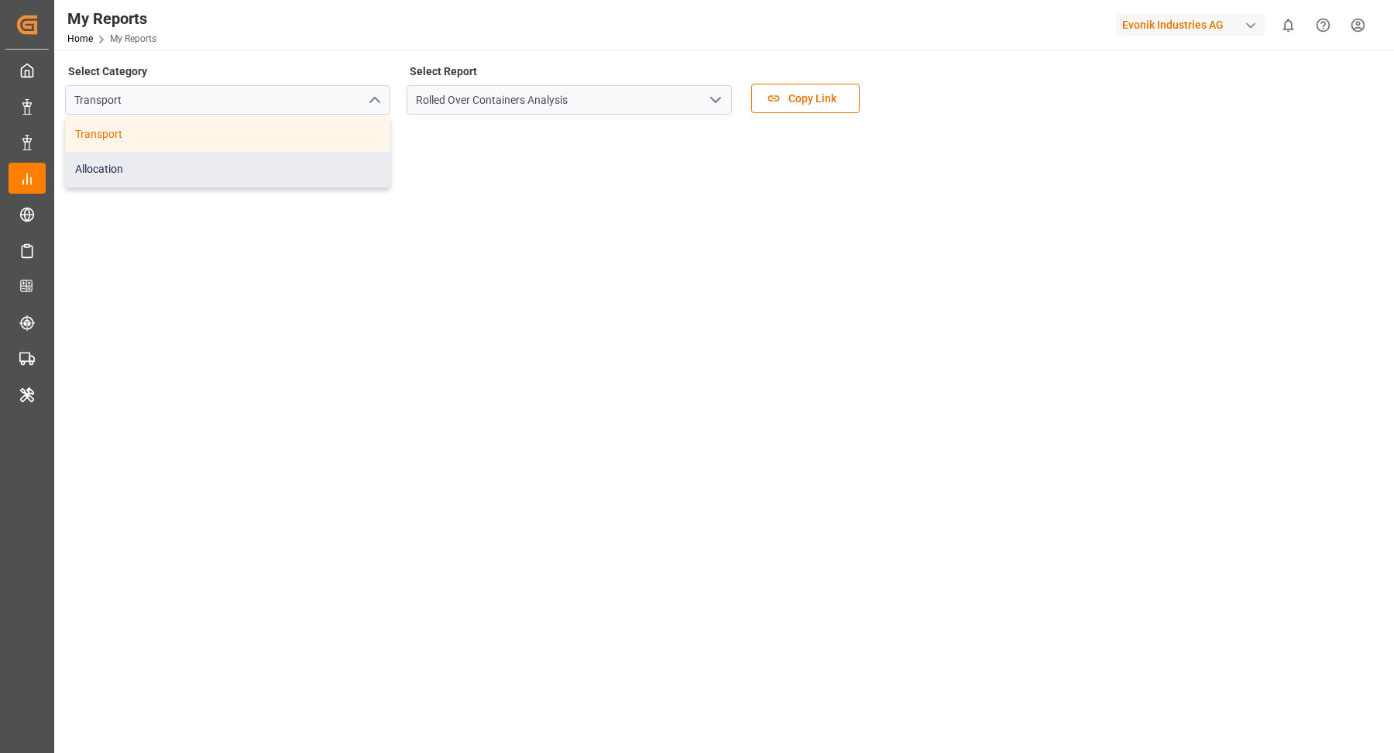
click at [185, 168] on div "Allocation" at bounding box center [228, 169] width 324 height 35
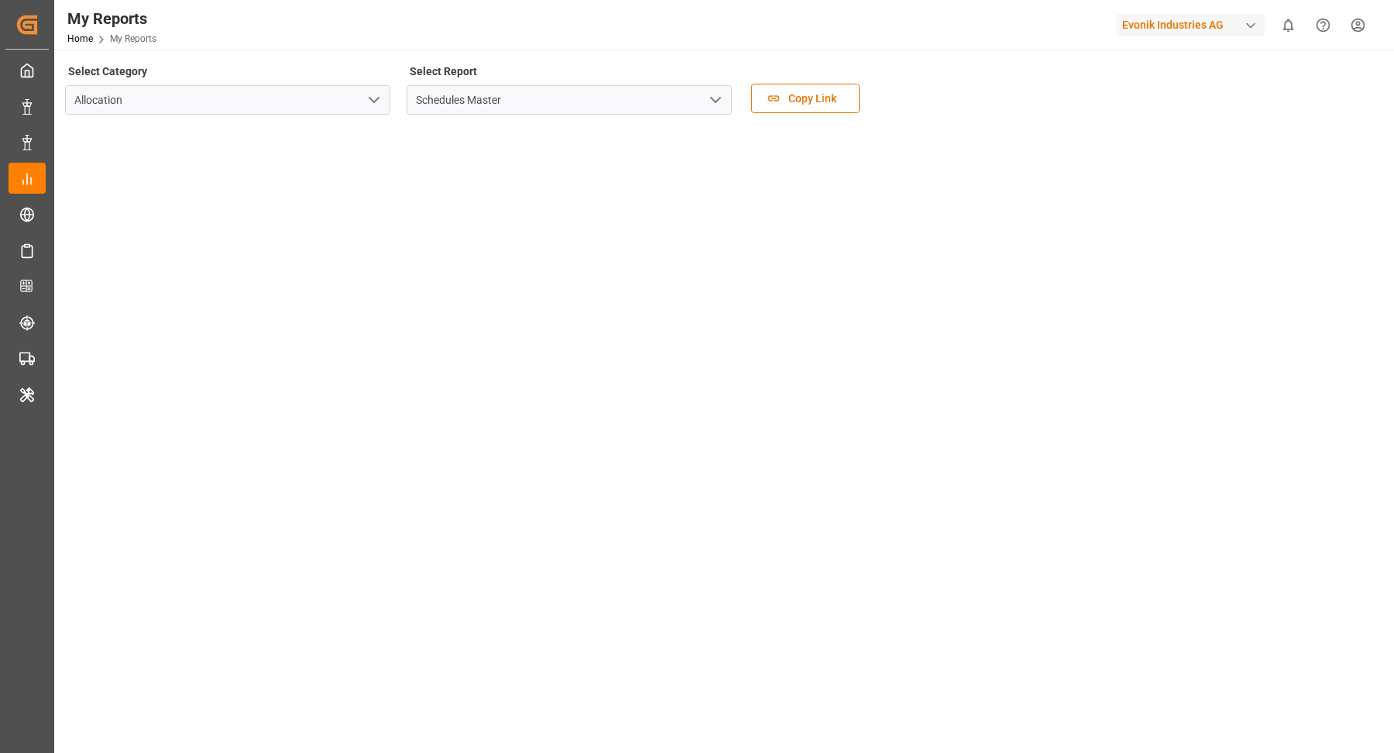
click at [719, 94] on icon "open menu" at bounding box center [715, 100] width 19 height 19
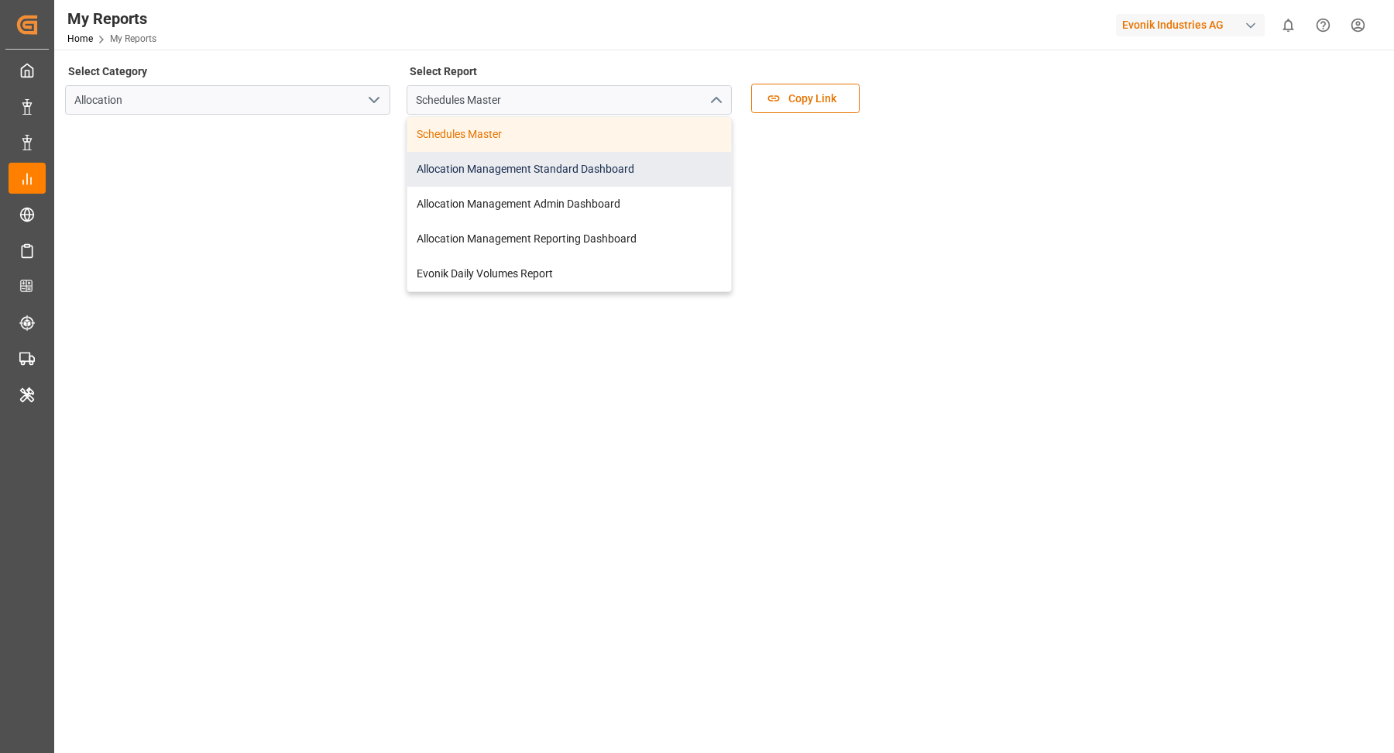
click at [616, 173] on div "Allocation Management Standard Dashboard" at bounding box center [569, 169] width 324 height 35
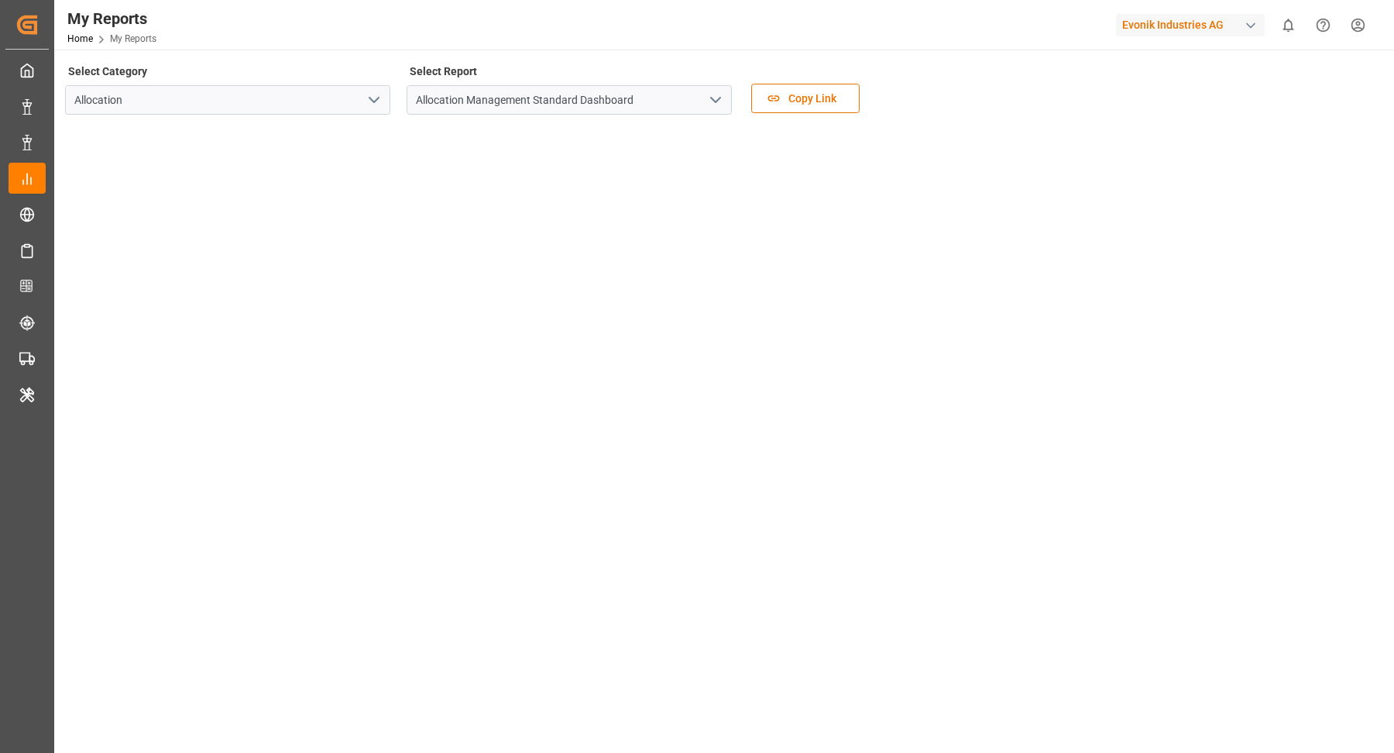
click at [1247, 19] on div "button" at bounding box center [1250, 25] width 15 height 15
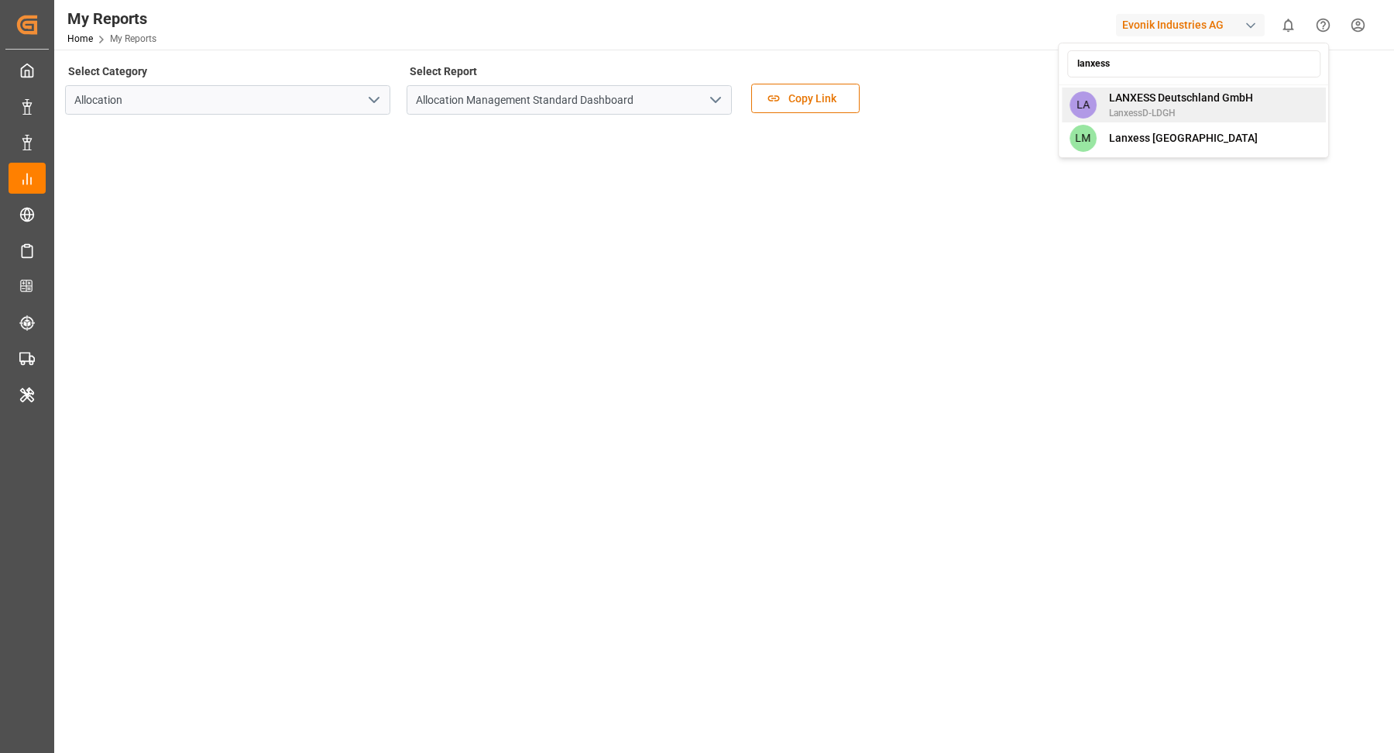
type input "lanxess"
click at [1185, 113] on span "LanxessD-LDGH" at bounding box center [1181, 113] width 144 height 14
